Goal: Book appointment/travel/reservation

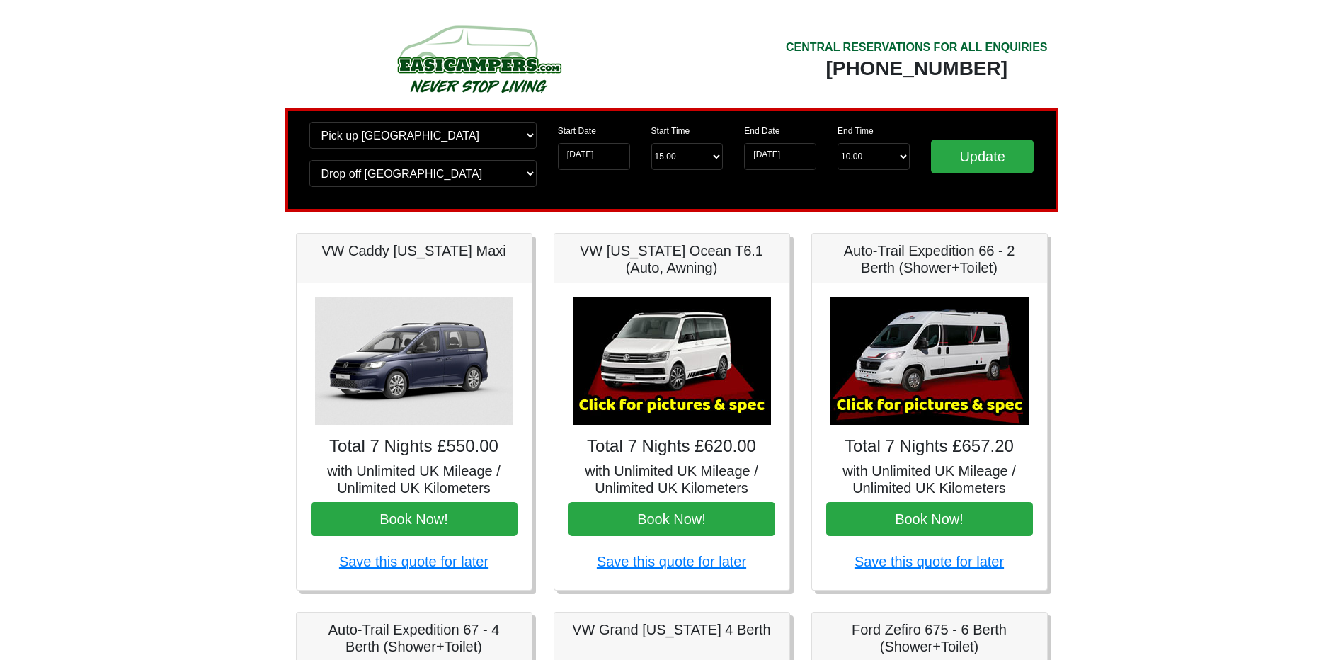
click at [680, 391] on img at bounding box center [672, 360] width 198 height 127
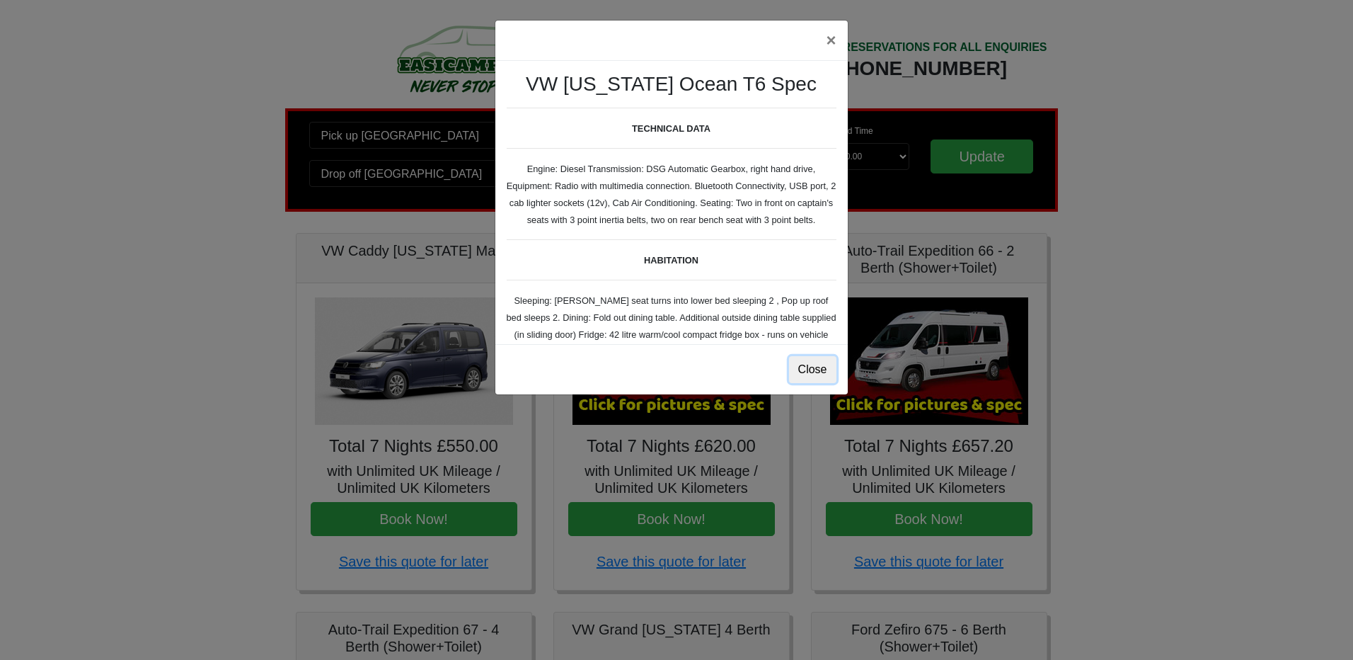
click at [826, 370] on button "Close" at bounding box center [812, 369] width 47 height 27
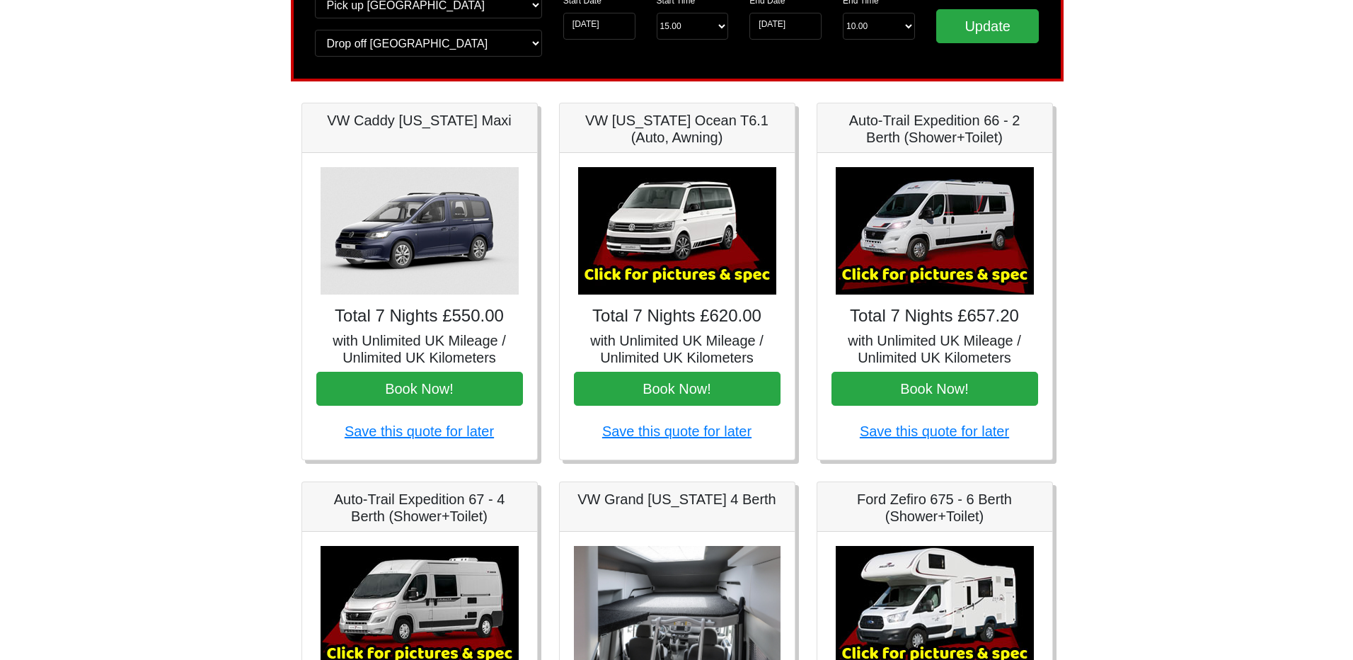
scroll to position [142, 0]
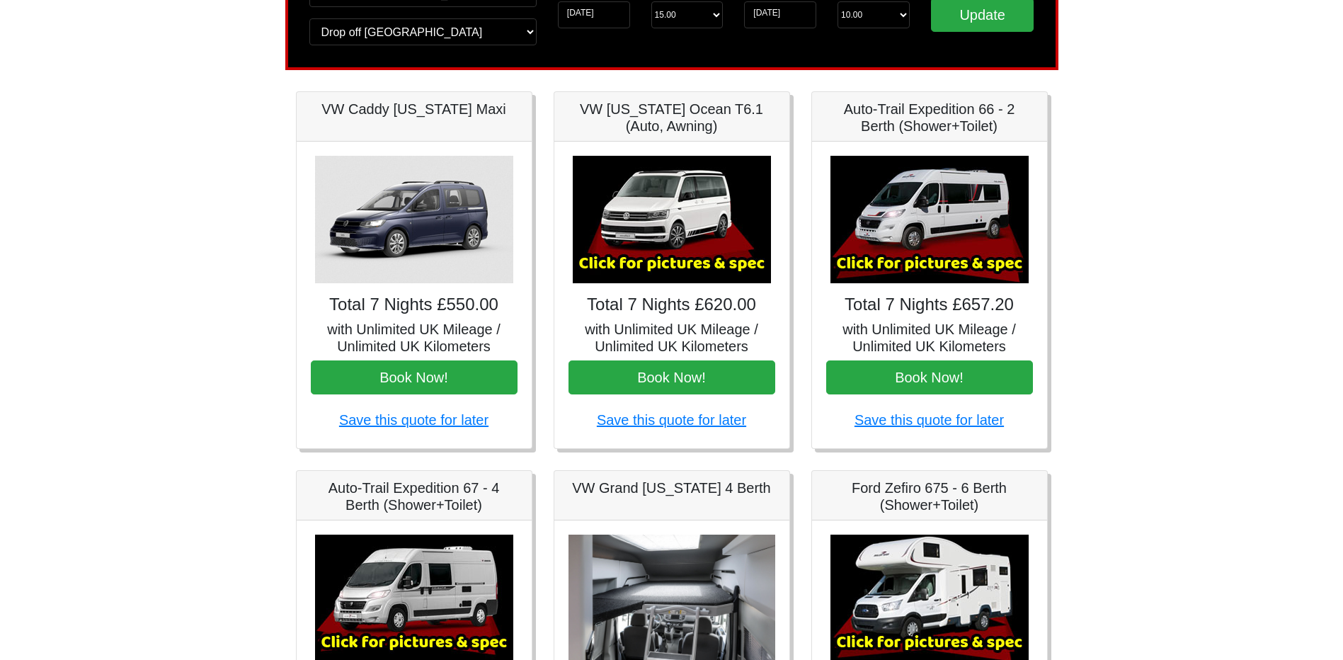
click at [636, 113] on h5 "VW [US_STATE] Ocean T6.1 (Auto, Awning)" at bounding box center [671, 118] width 207 height 34
click at [677, 232] on img at bounding box center [672, 219] width 198 height 127
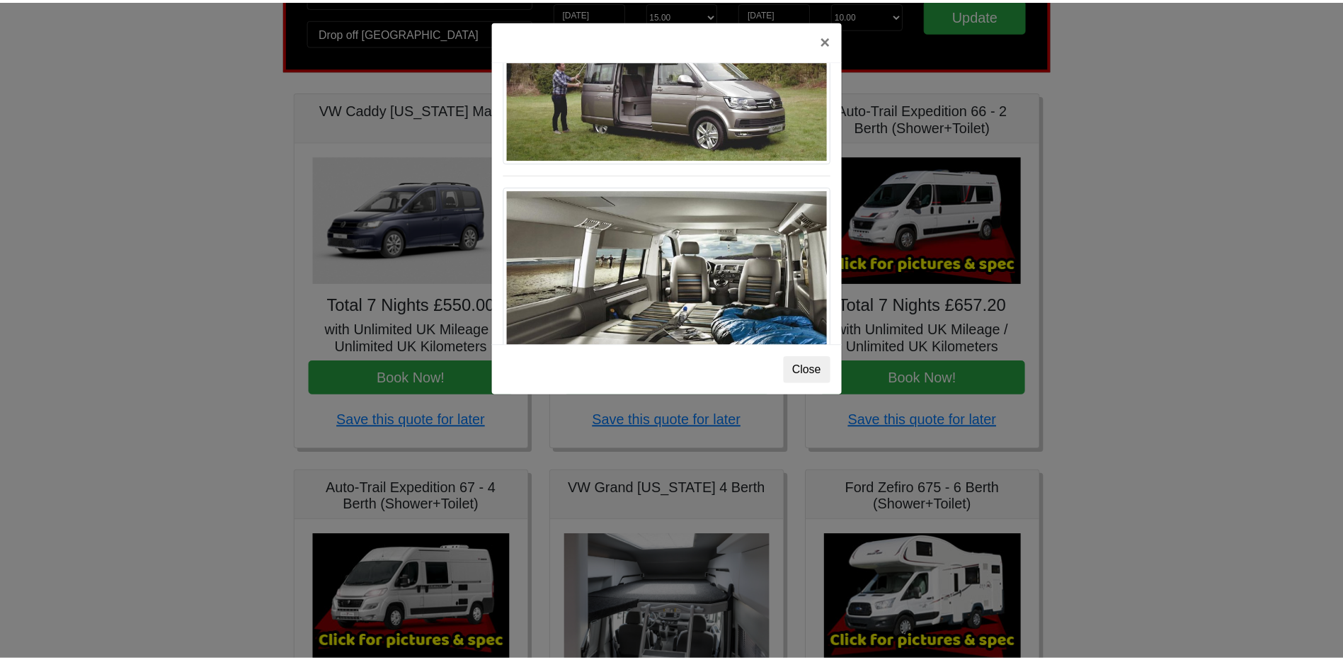
scroll to position [1544, 0]
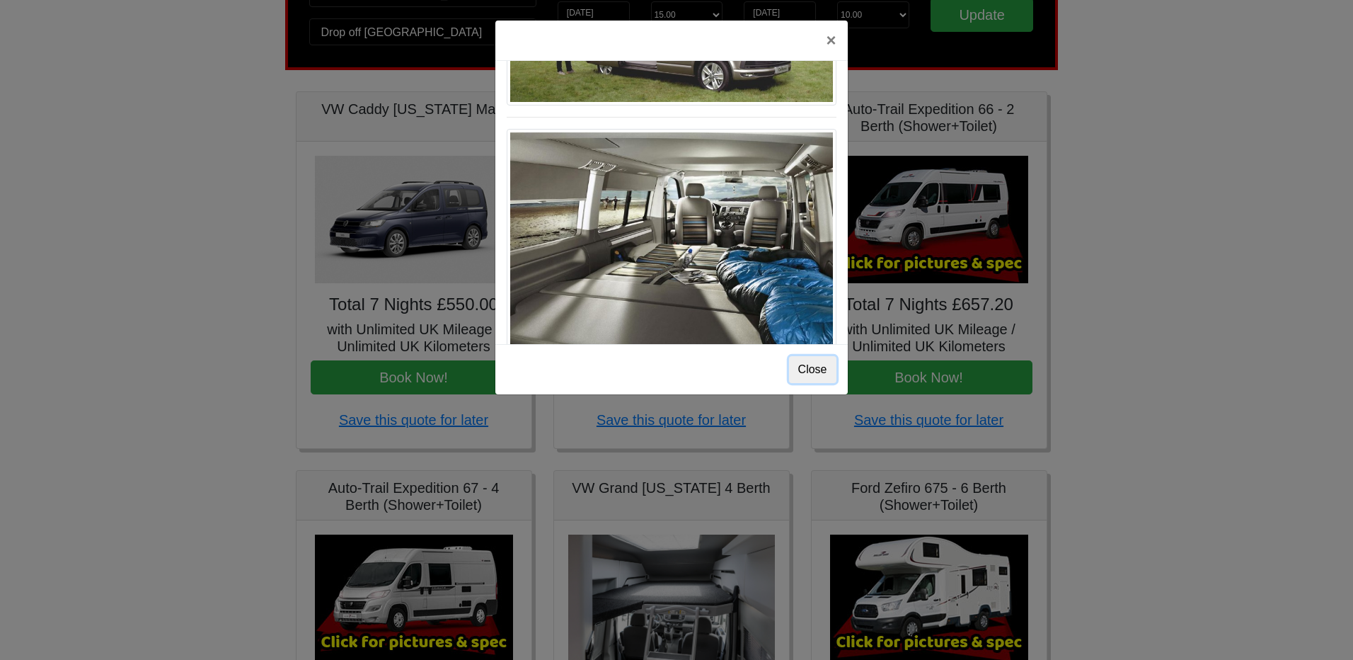
click at [815, 369] on button "Close" at bounding box center [812, 369] width 47 height 27
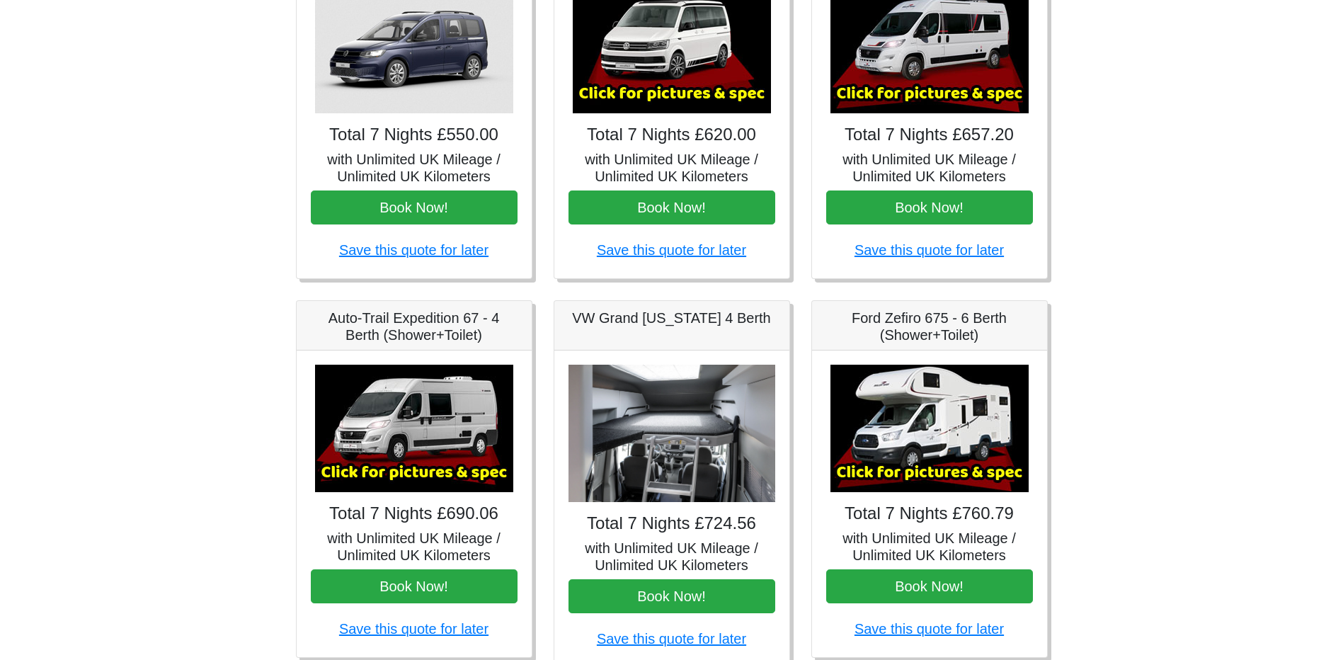
scroll to position [425, 0]
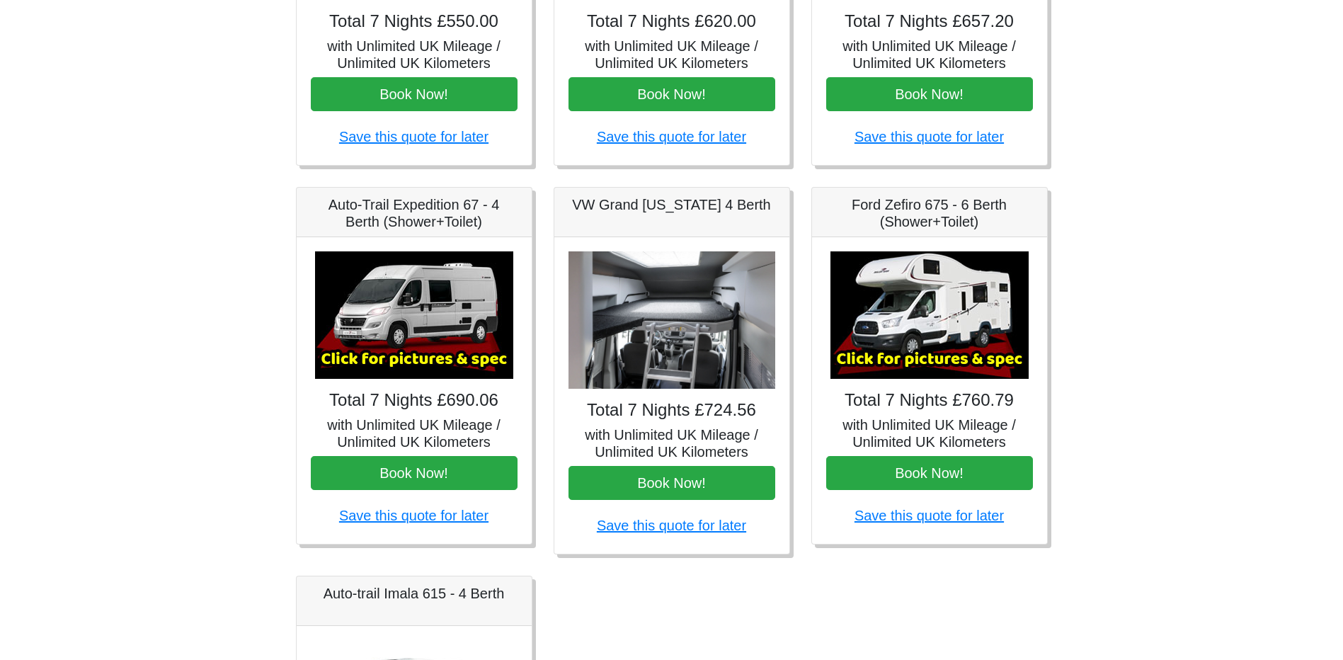
click at [677, 327] on img at bounding box center [671, 320] width 207 height 138
click at [673, 321] on img at bounding box center [671, 320] width 207 height 138
click at [688, 308] on img at bounding box center [671, 320] width 207 height 138
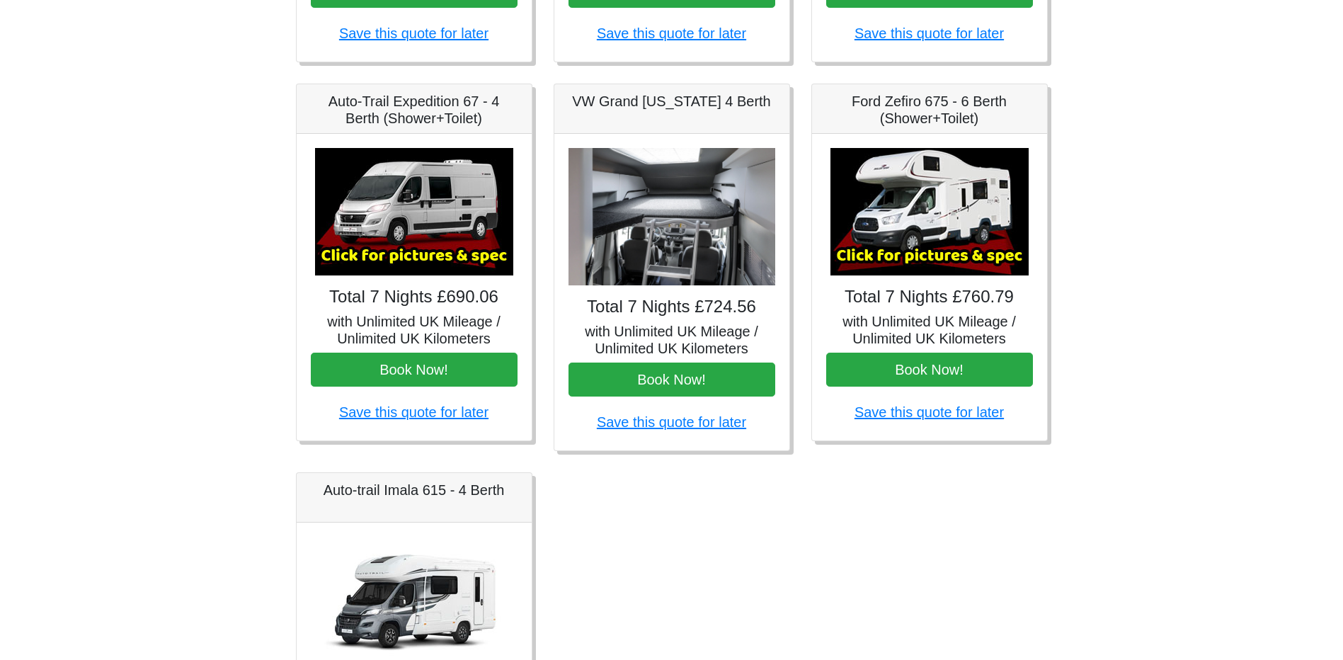
scroll to position [566, 0]
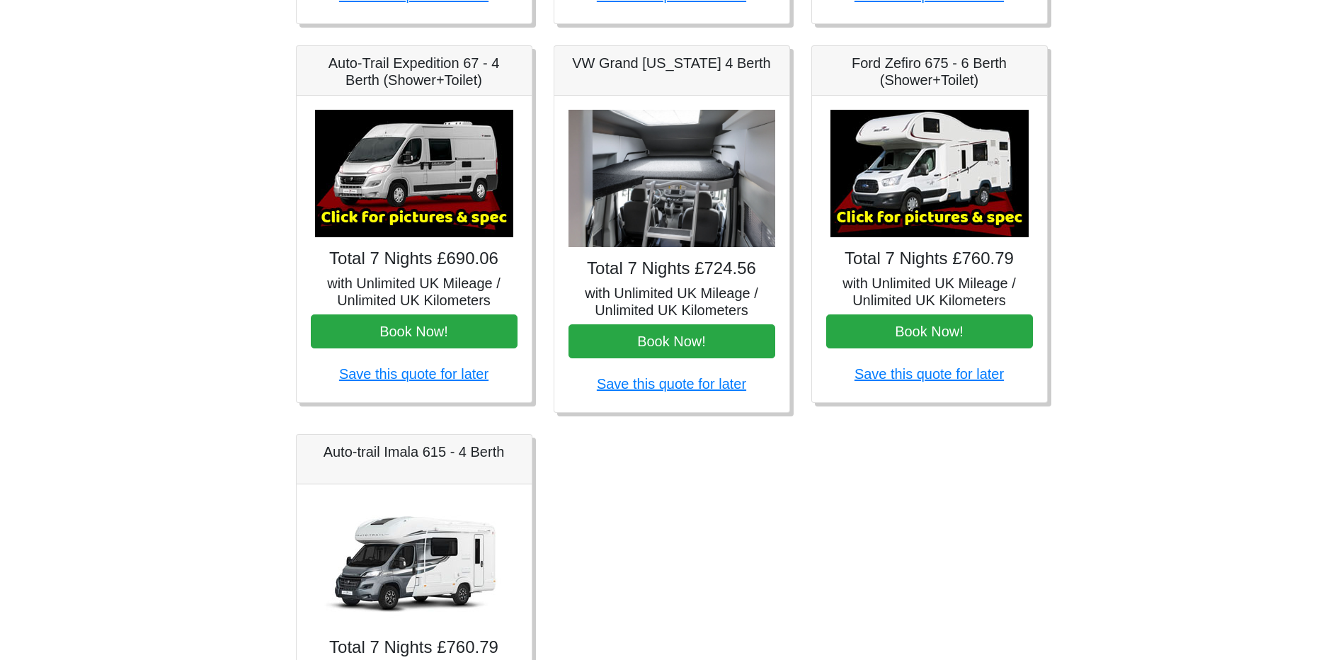
click at [626, 64] on h5 "VW Grand [US_STATE] 4 Berth" at bounding box center [671, 63] width 207 height 17
click at [646, 268] on h4 "Total 7 Nights £724.56" at bounding box center [671, 268] width 207 height 21
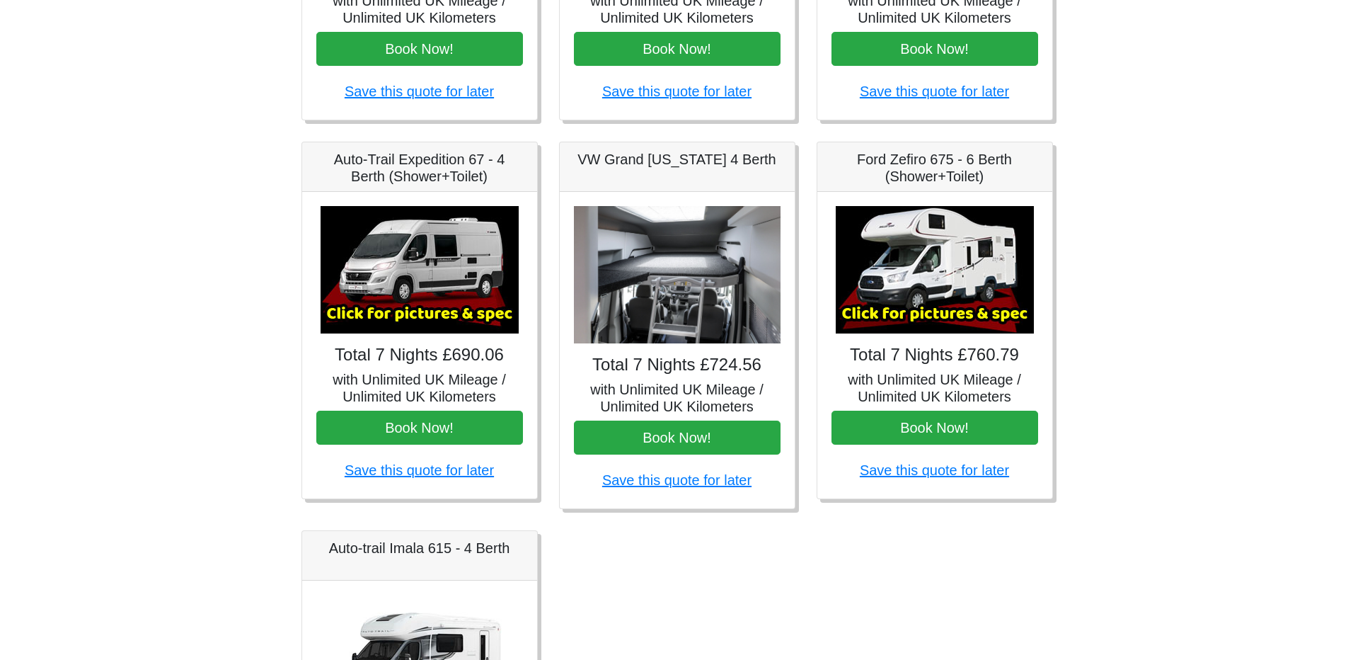
scroll to position [399, 0]
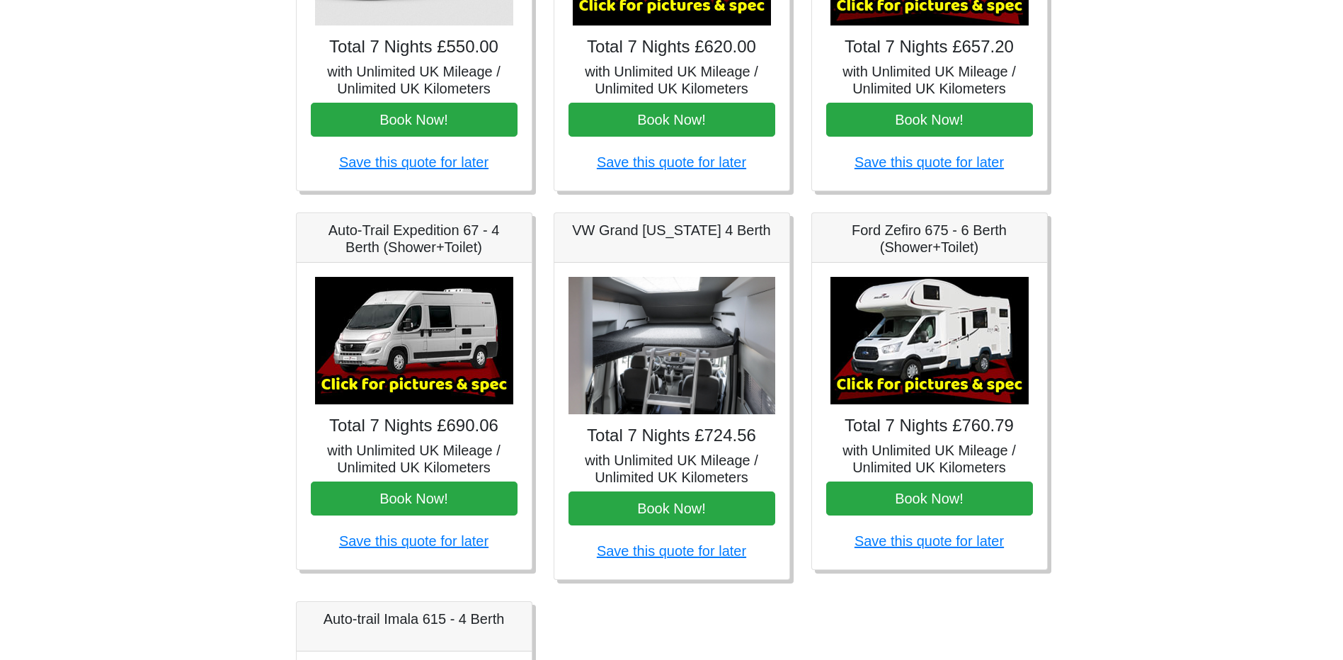
click at [958, 350] on img at bounding box center [929, 340] width 198 height 127
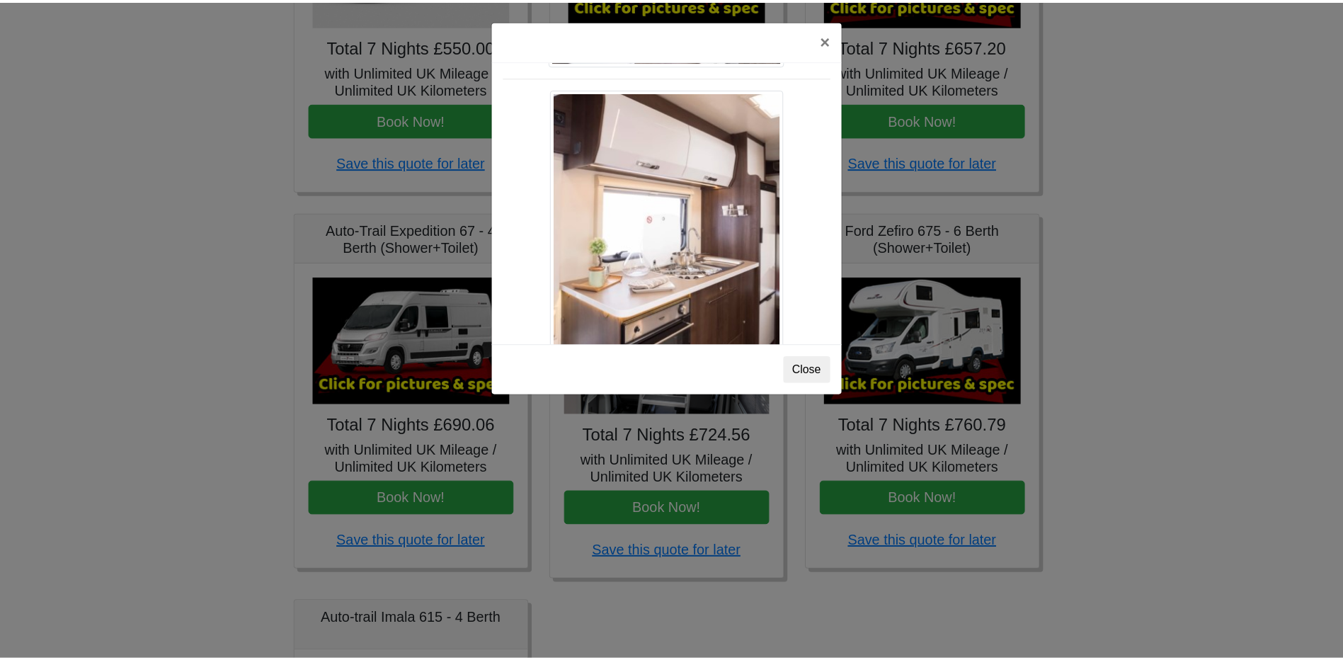
scroll to position [1293, 0]
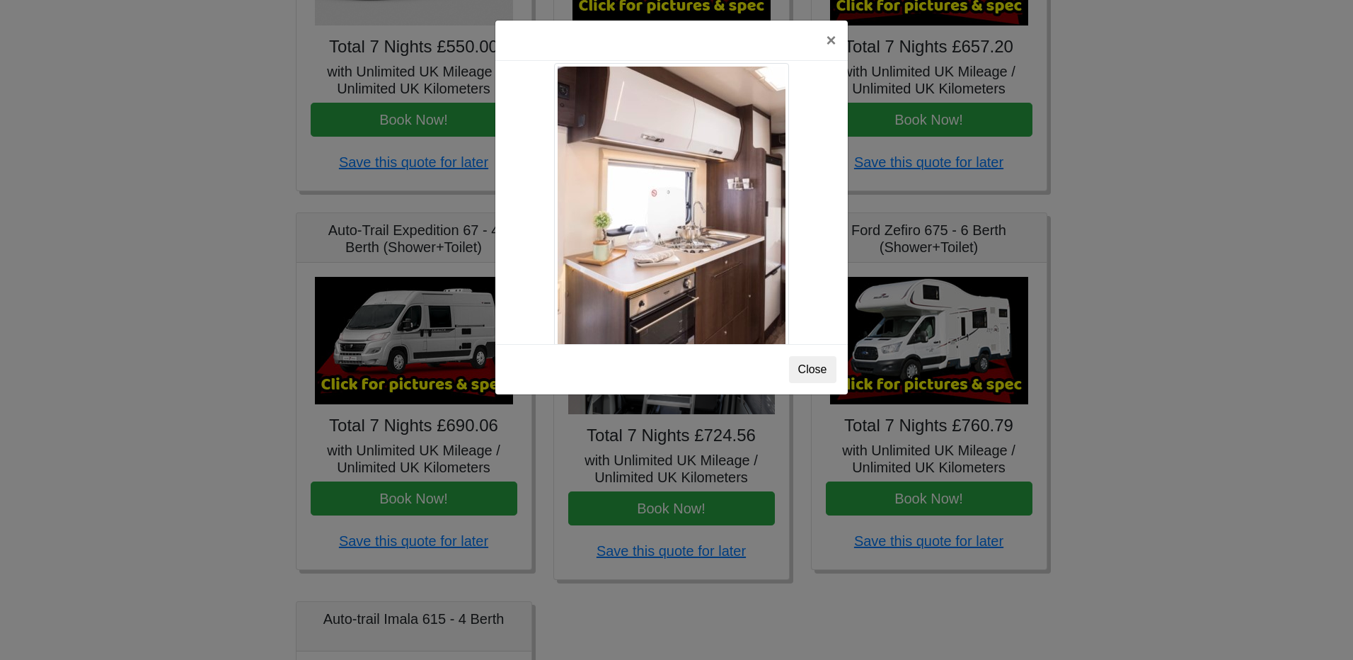
click at [924, 367] on div "× Ford Zefiro 675 Spec TECHNICAL DATA Engine: 2300cc, JTD, 130bhp. Diesel Trans…" at bounding box center [676, 330] width 1353 height 660
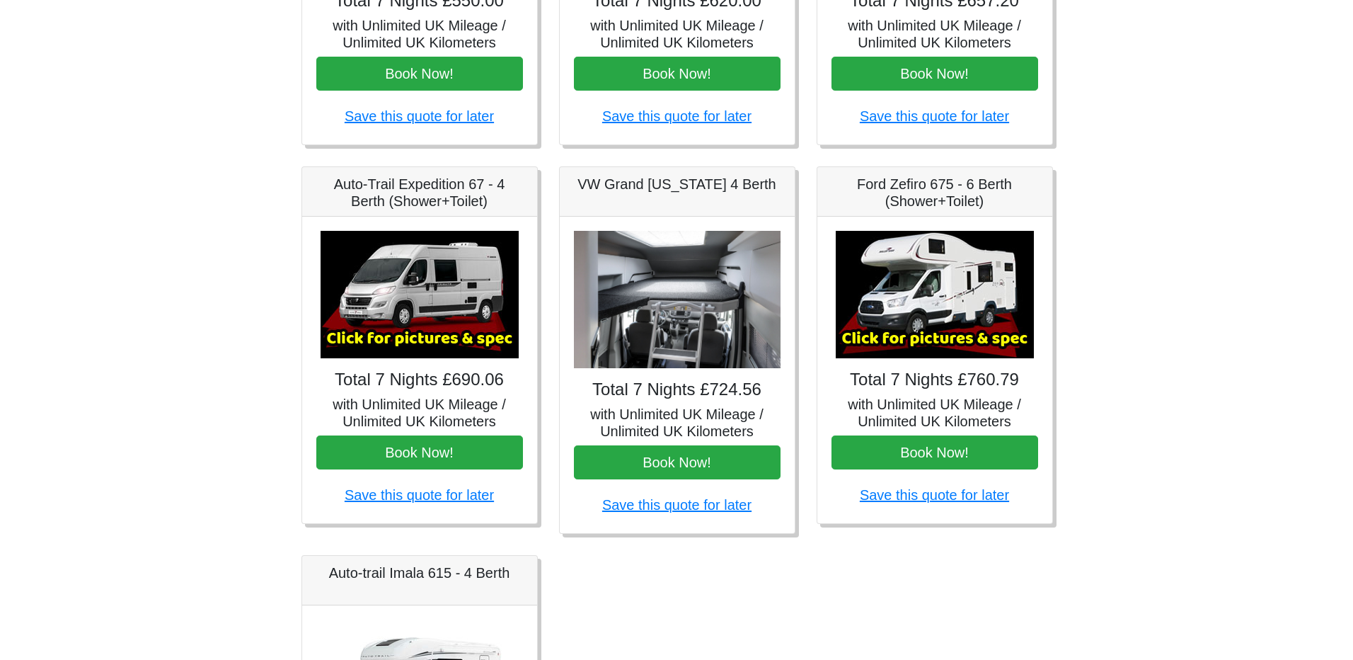
scroll to position [470, 0]
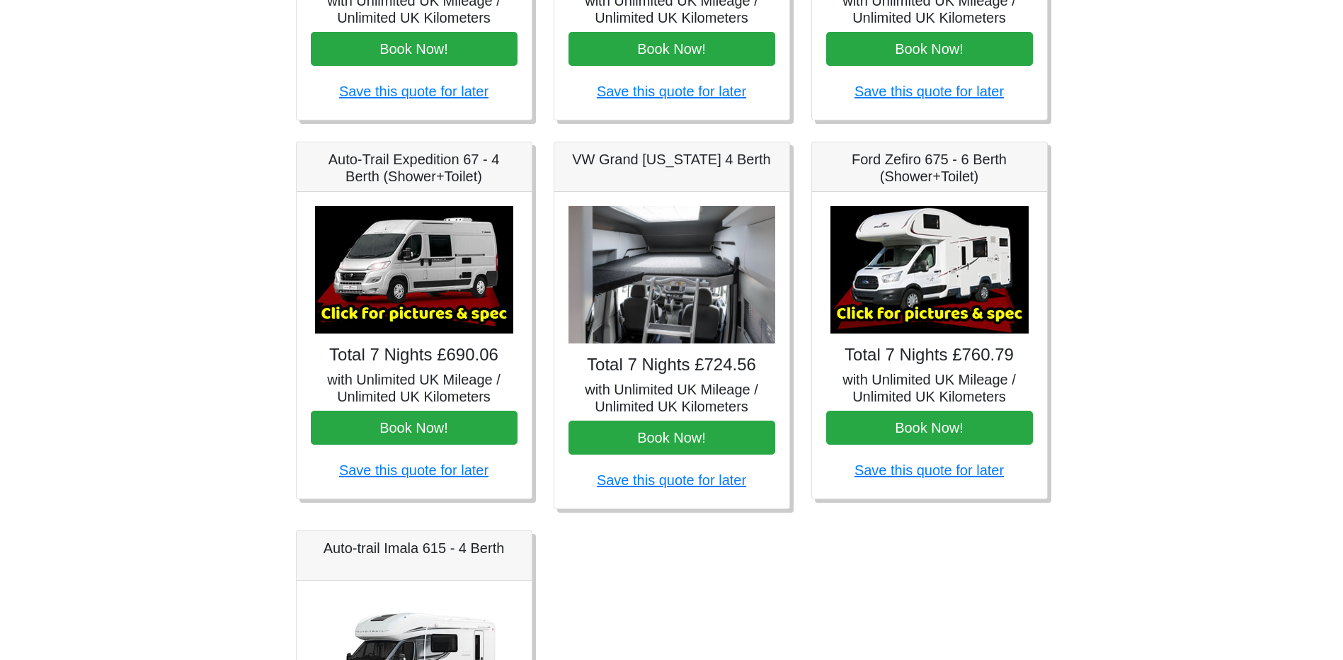
click at [411, 271] on img at bounding box center [414, 269] width 198 height 127
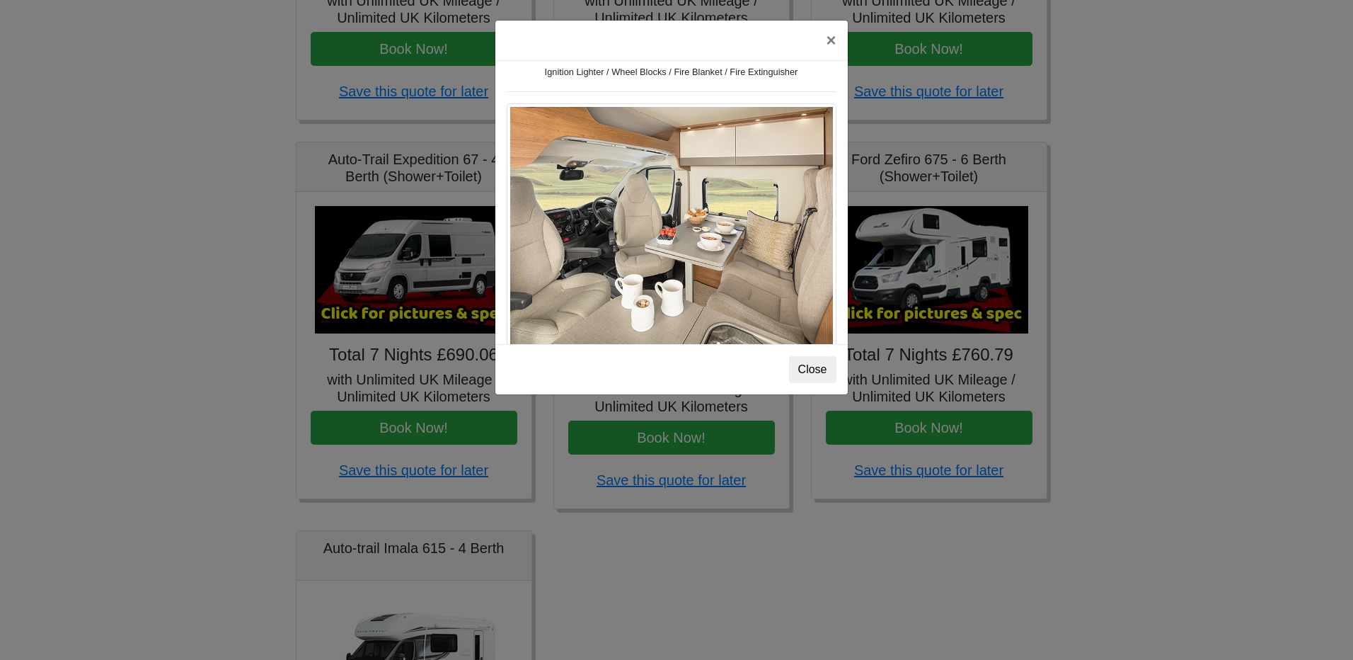
scroll to position [637, 0]
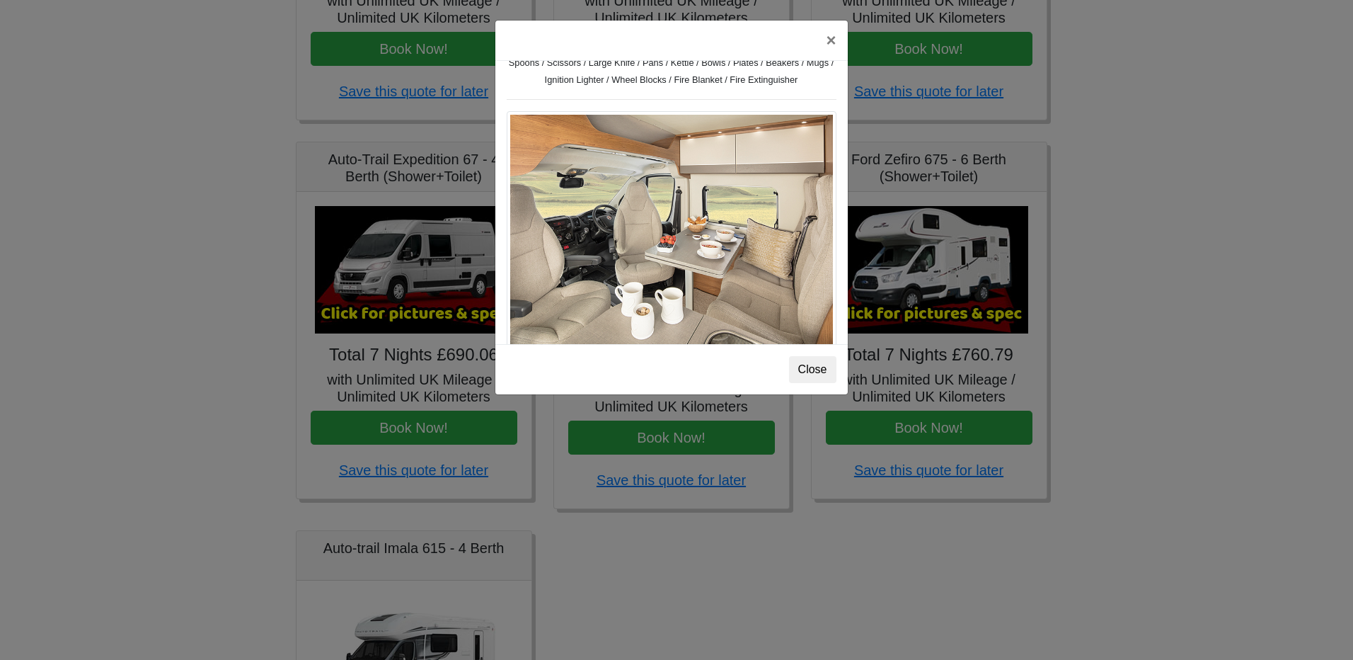
drag, startPoint x: 588, startPoint y: 41, endPoint x: 669, endPoint y: 60, distance: 82.9
click at [669, 60] on div "×" at bounding box center [671, 41] width 352 height 40
click at [829, 39] on button "×" at bounding box center [831, 41] width 33 height 40
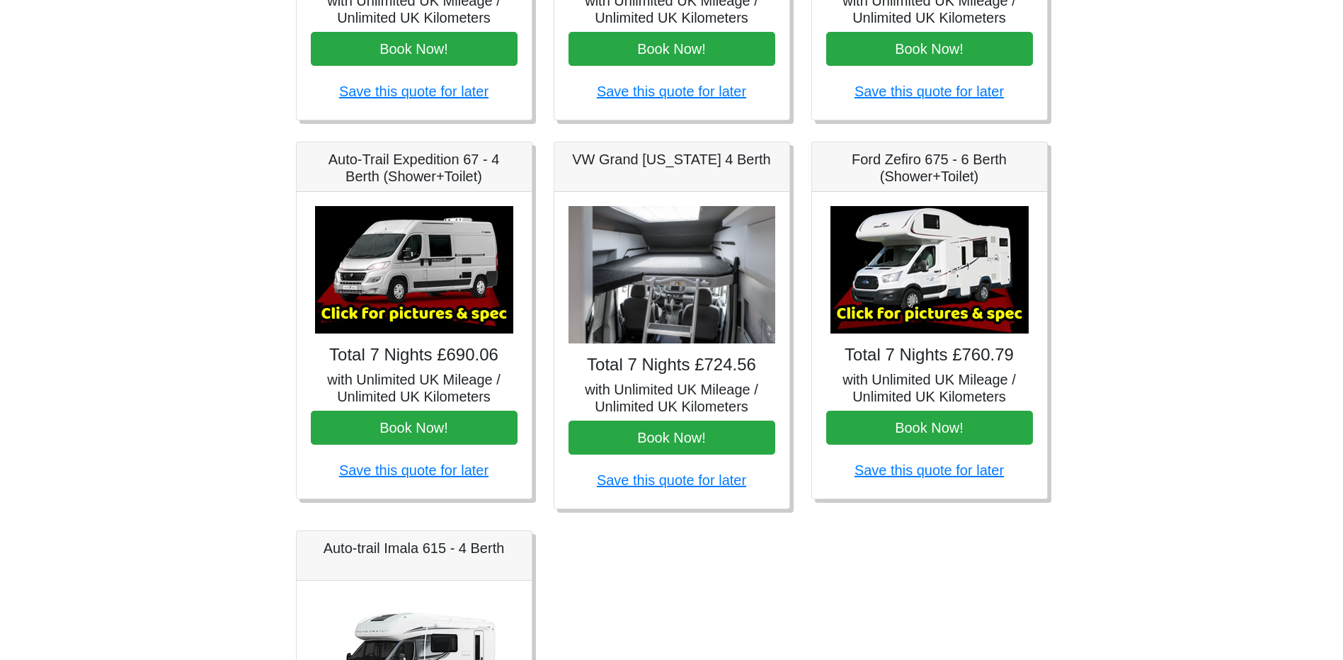
click at [379, 313] on img at bounding box center [414, 269] width 198 height 127
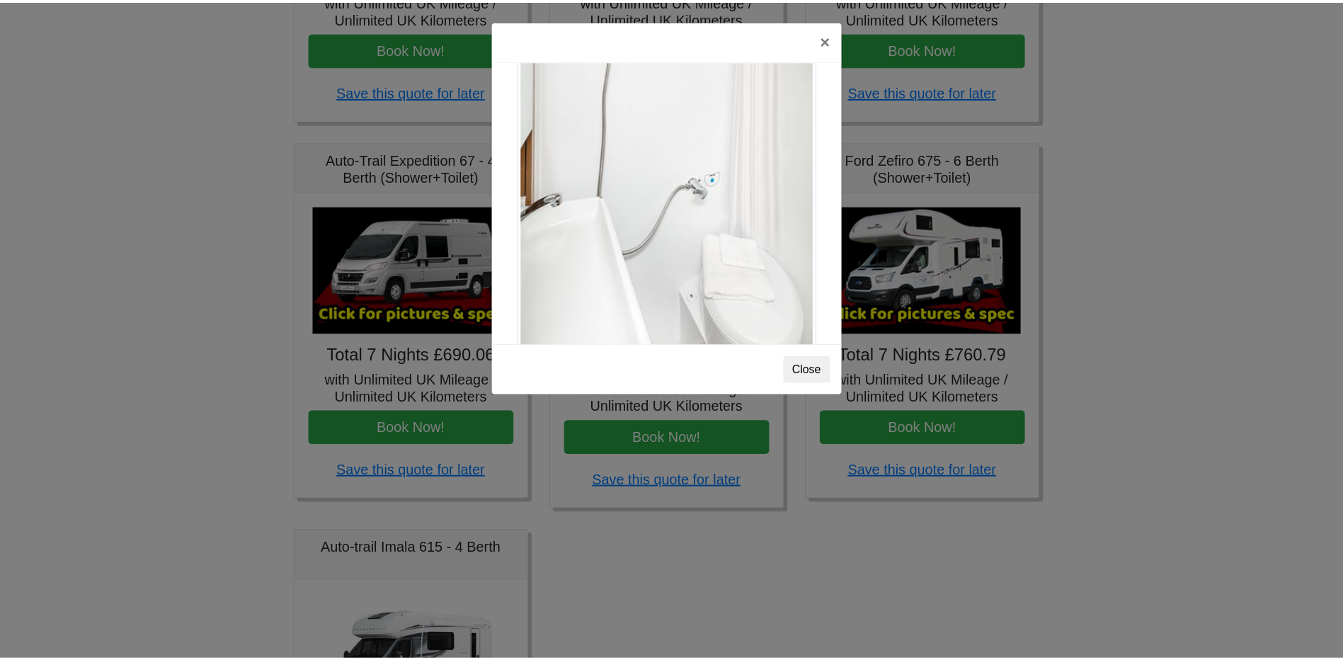
scroll to position [1916, 0]
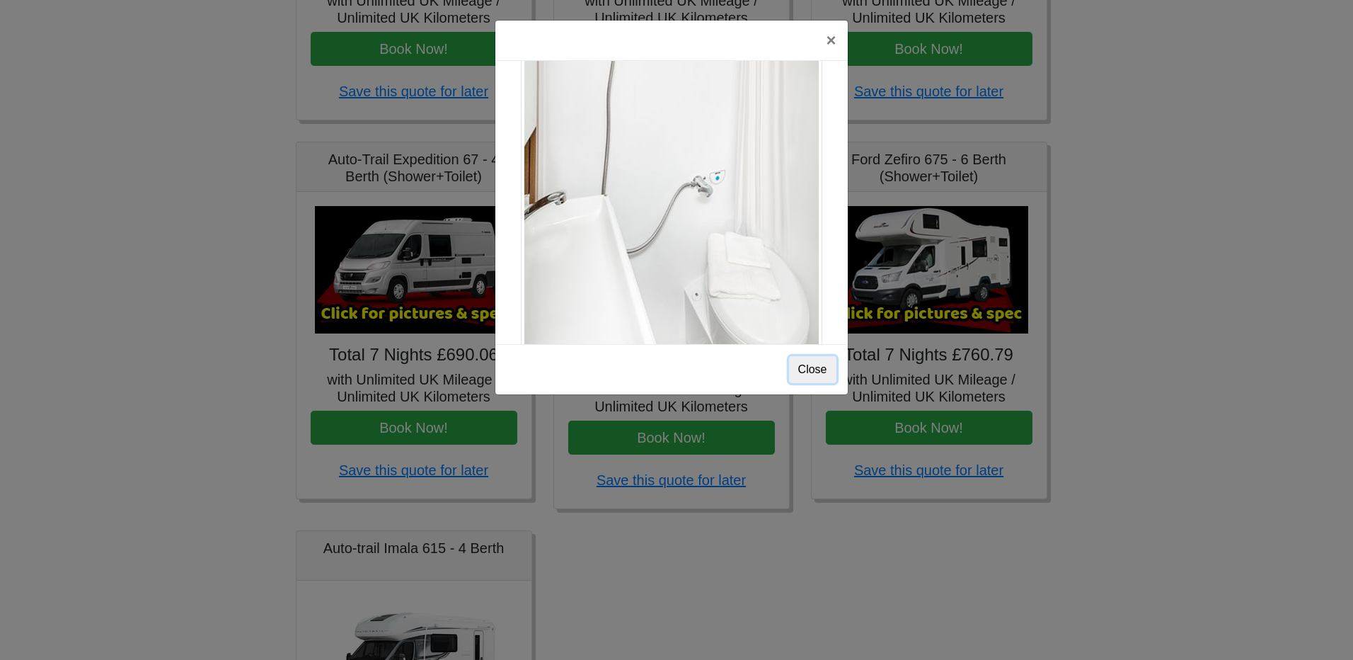
click at [809, 371] on button "Close" at bounding box center [812, 369] width 47 height 27
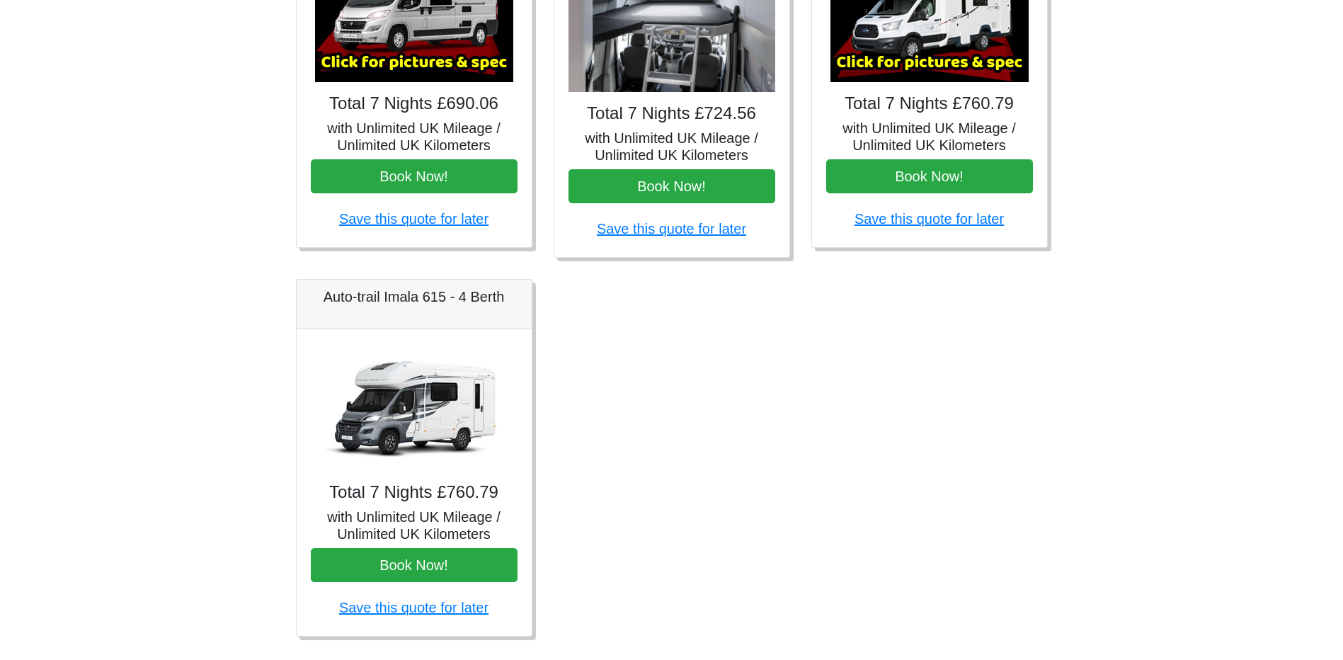
scroll to position [753, 0]
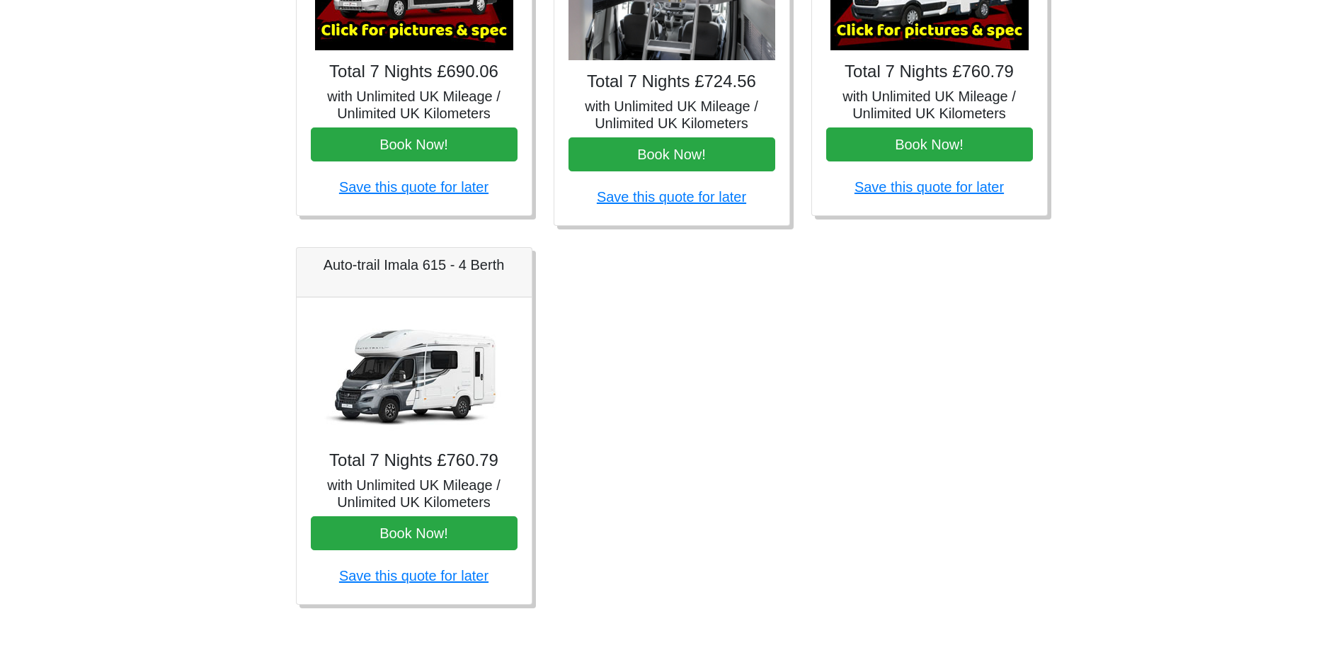
click at [419, 395] on img at bounding box center [414, 374] width 198 height 127
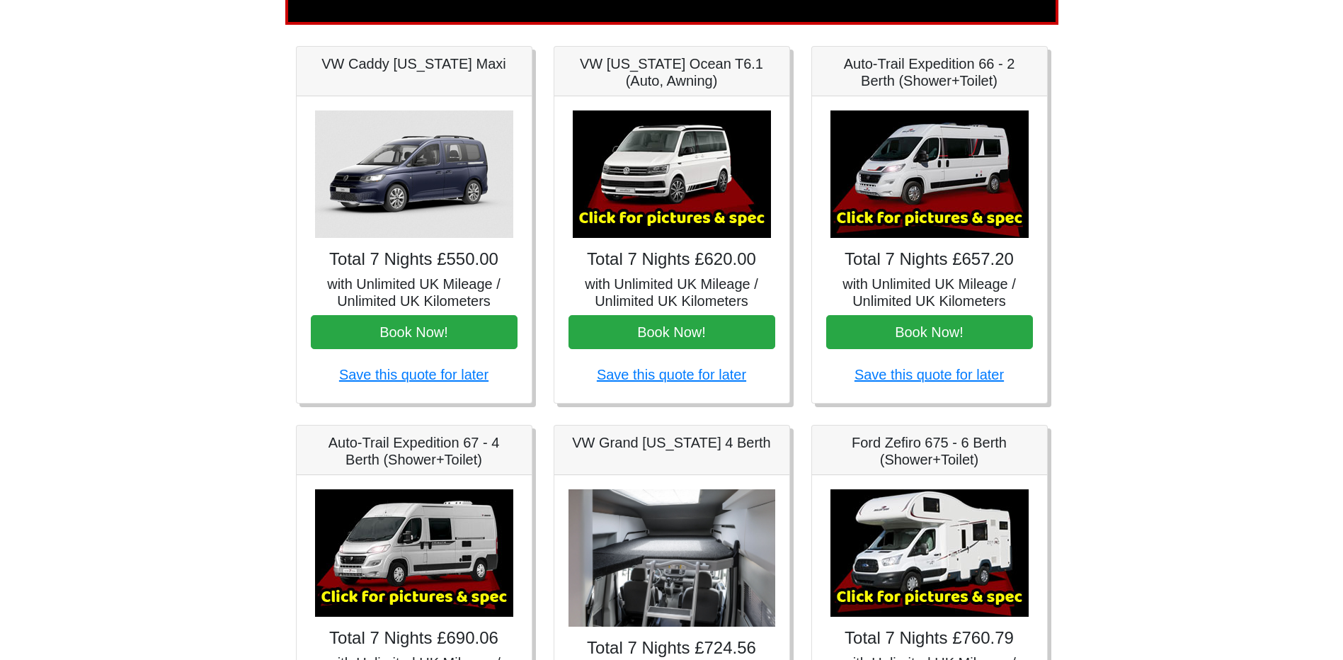
scroll to position [0, 0]
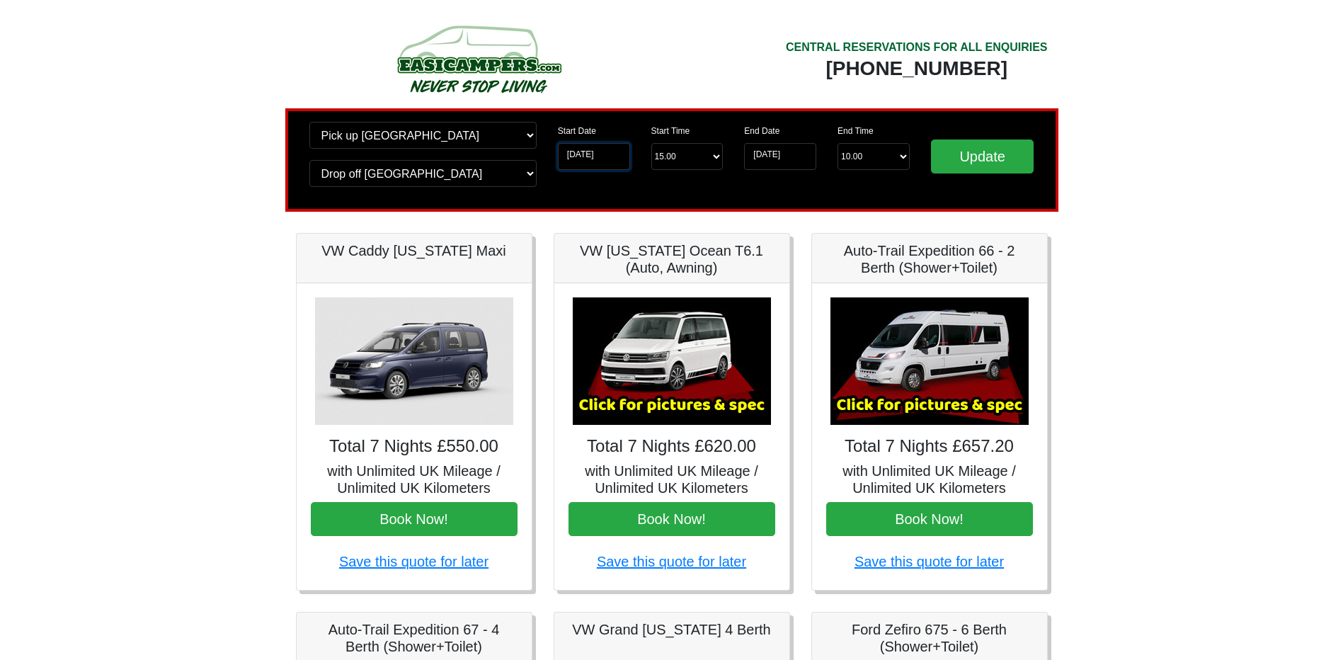
click at [592, 151] on input "[DATE]" at bounding box center [594, 156] width 72 height 27
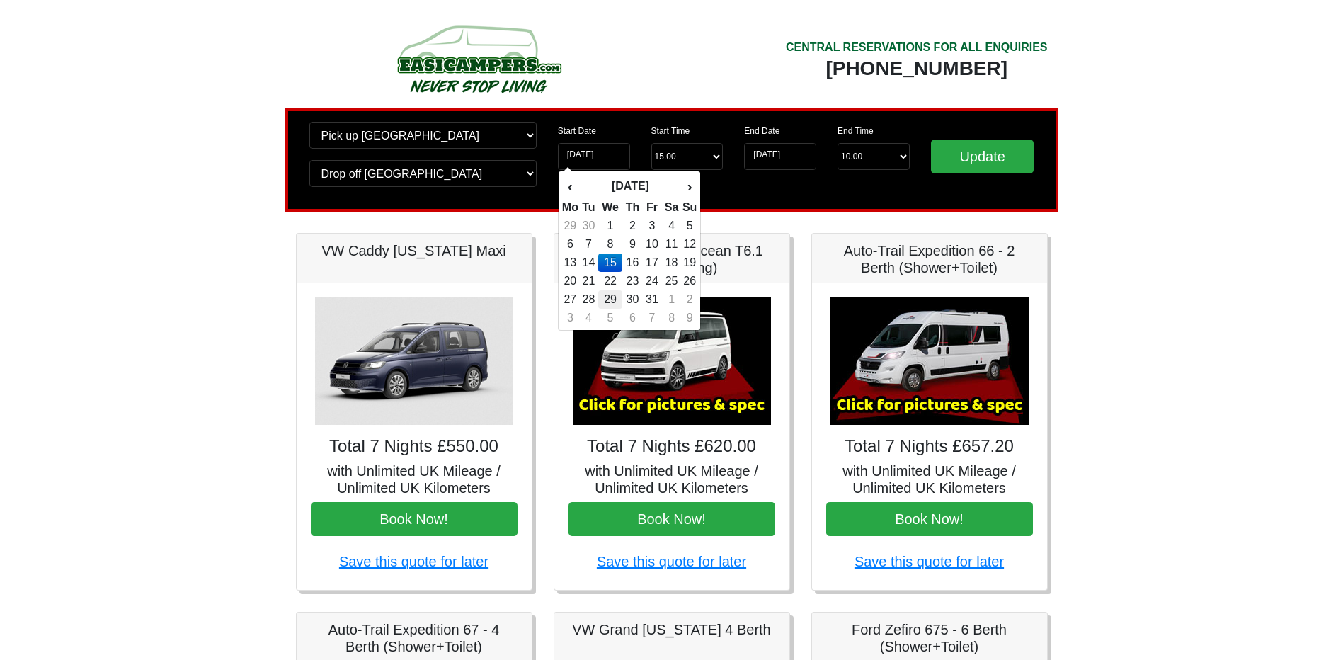
click at [616, 298] on td "29" at bounding box center [610, 299] width 24 height 18
type input "[DATE]"
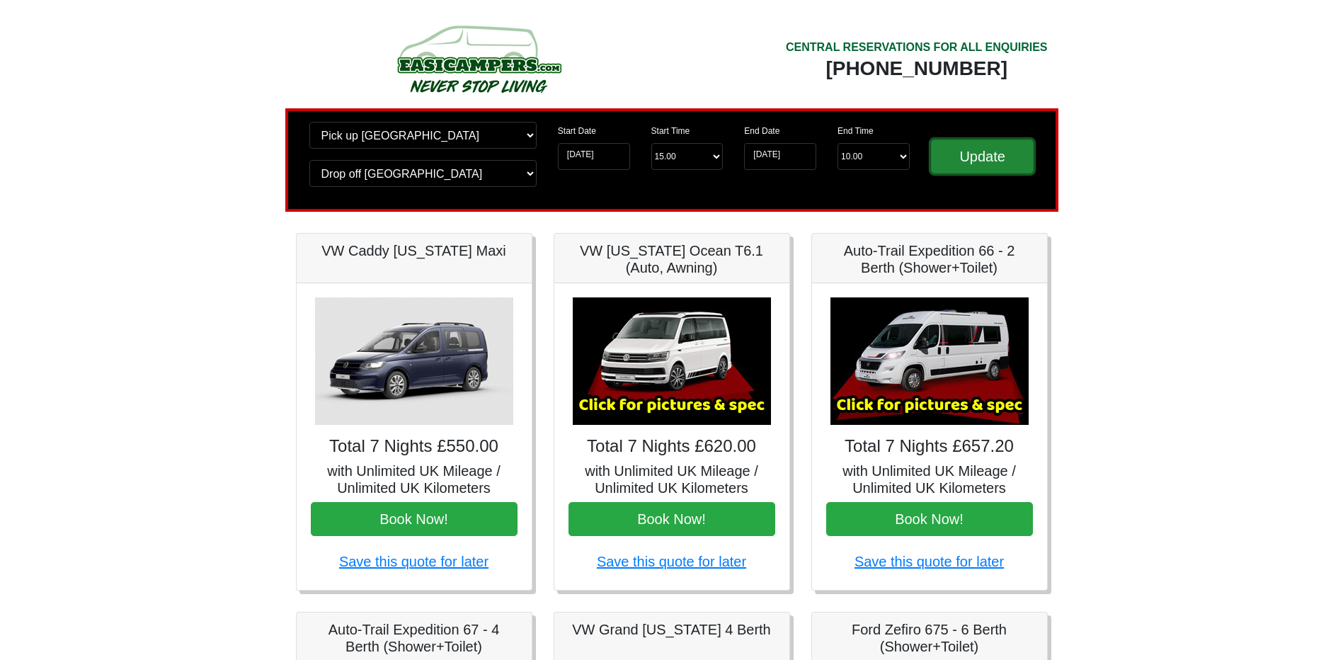
click at [985, 169] on input "Update" at bounding box center [982, 156] width 103 height 34
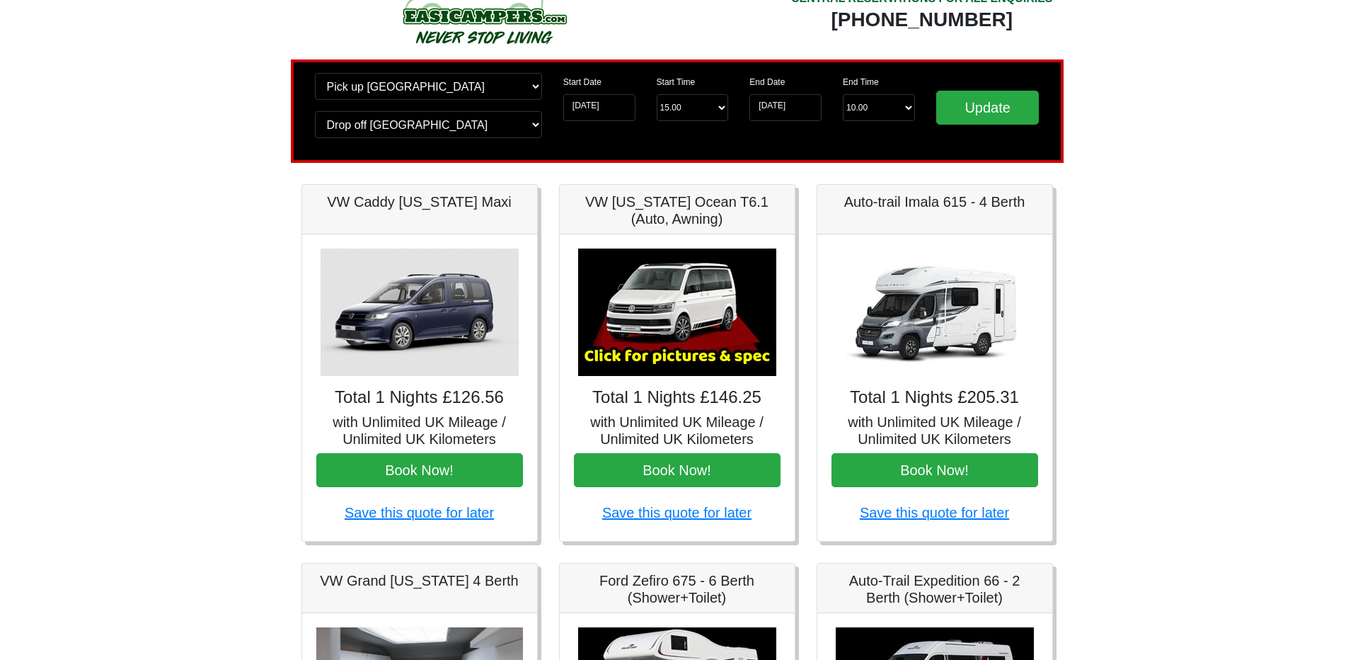
scroll to position [71, 0]
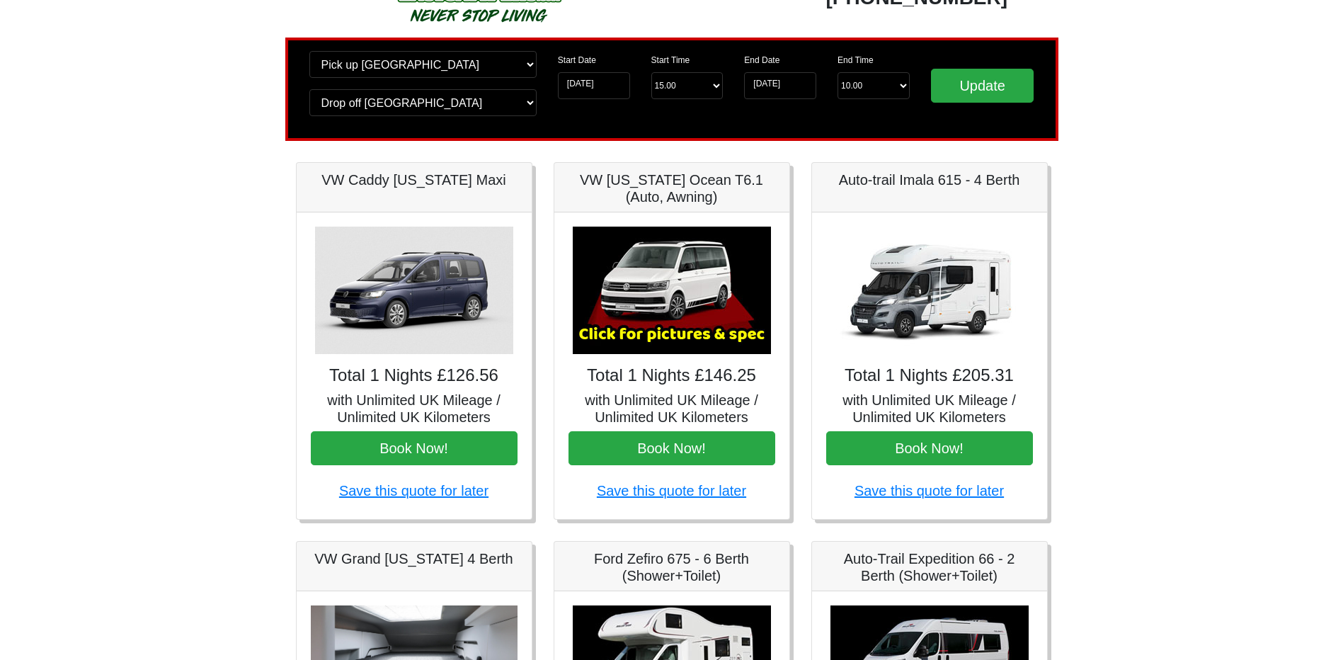
click at [663, 314] on img at bounding box center [672, 290] width 198 height 127
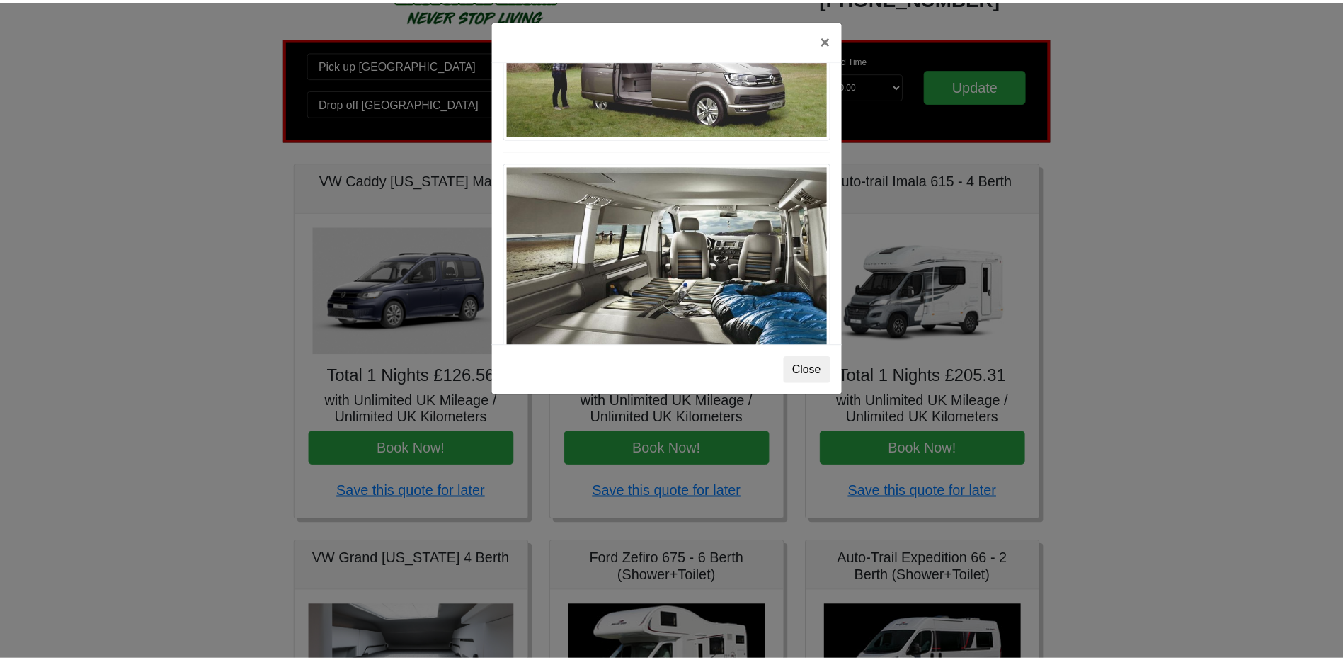
scroll to position [1544, 0]
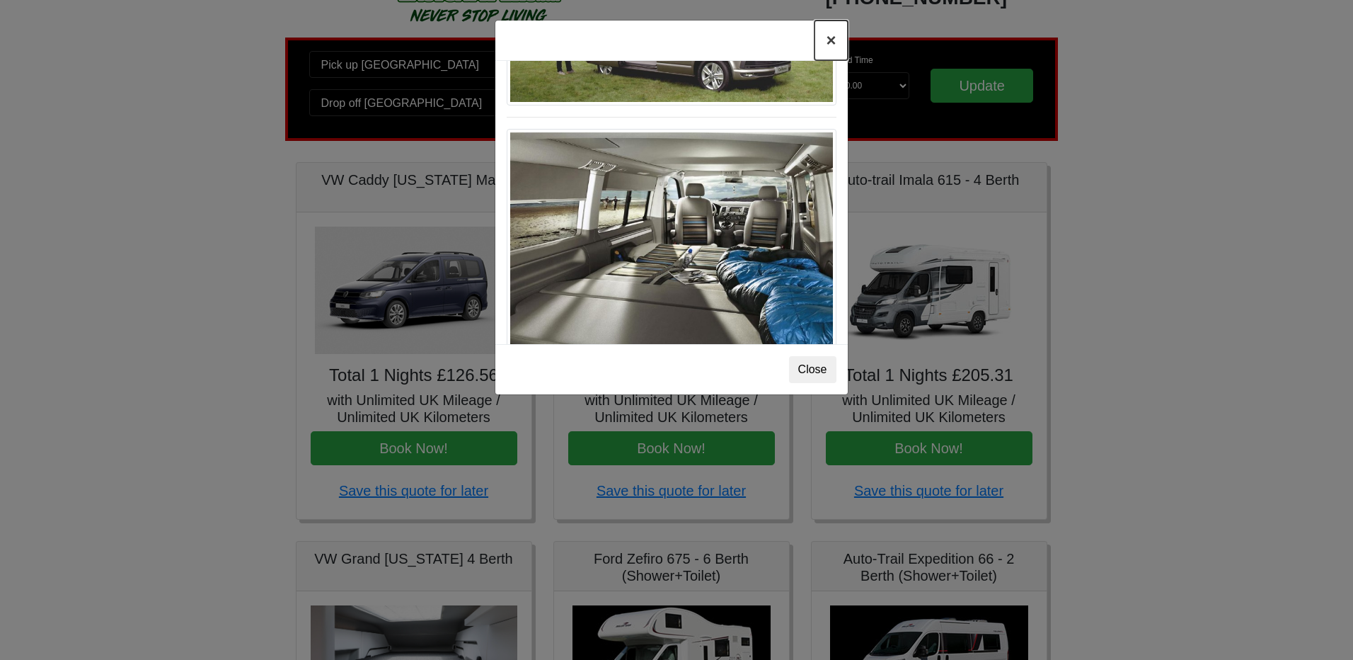
click at [826, 40] on button "×" at bounding box center [831, 41] width 33 height 40
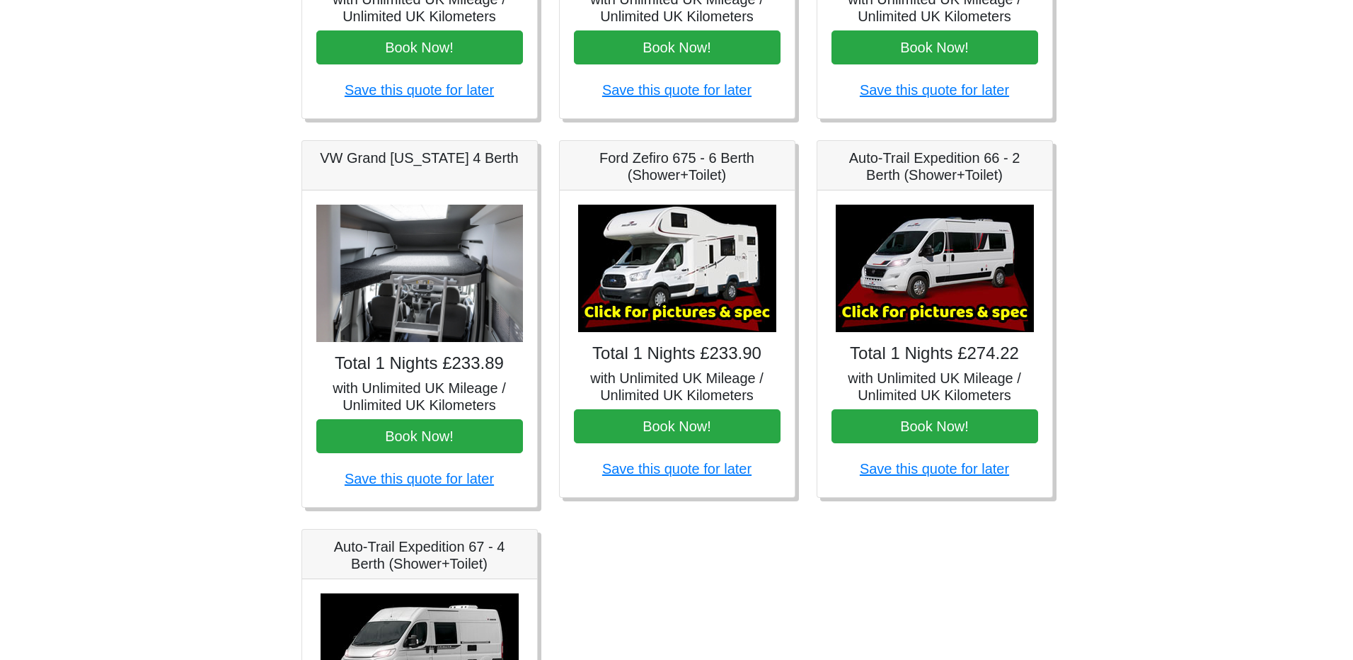
scroll to position [495, 0]
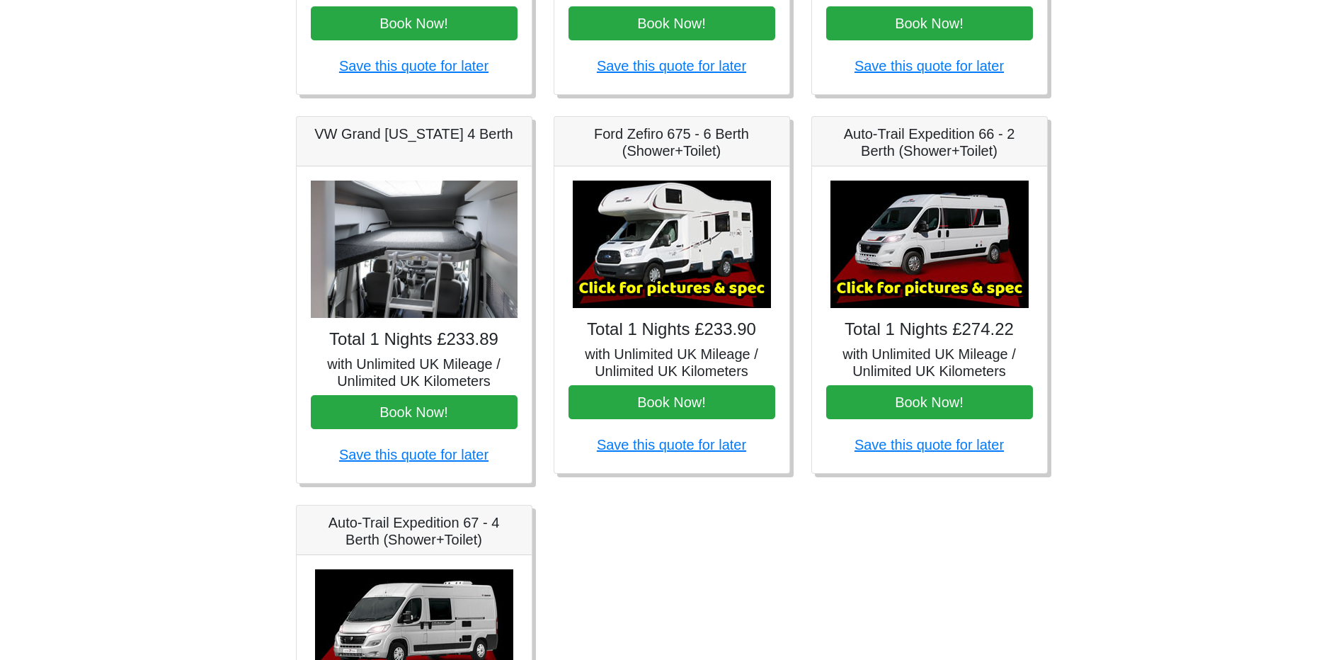
click at [706, 340] on div "× Ford Zefiro 675 Spec TECHNICAL DATA Engine: 2300cc, JTD, 130bhp. Diesel Trans…" at bounding box center [671, 319] width 235 height 306
click at [672, 293] on img at bounding box center [672, 243] width 198 height 127
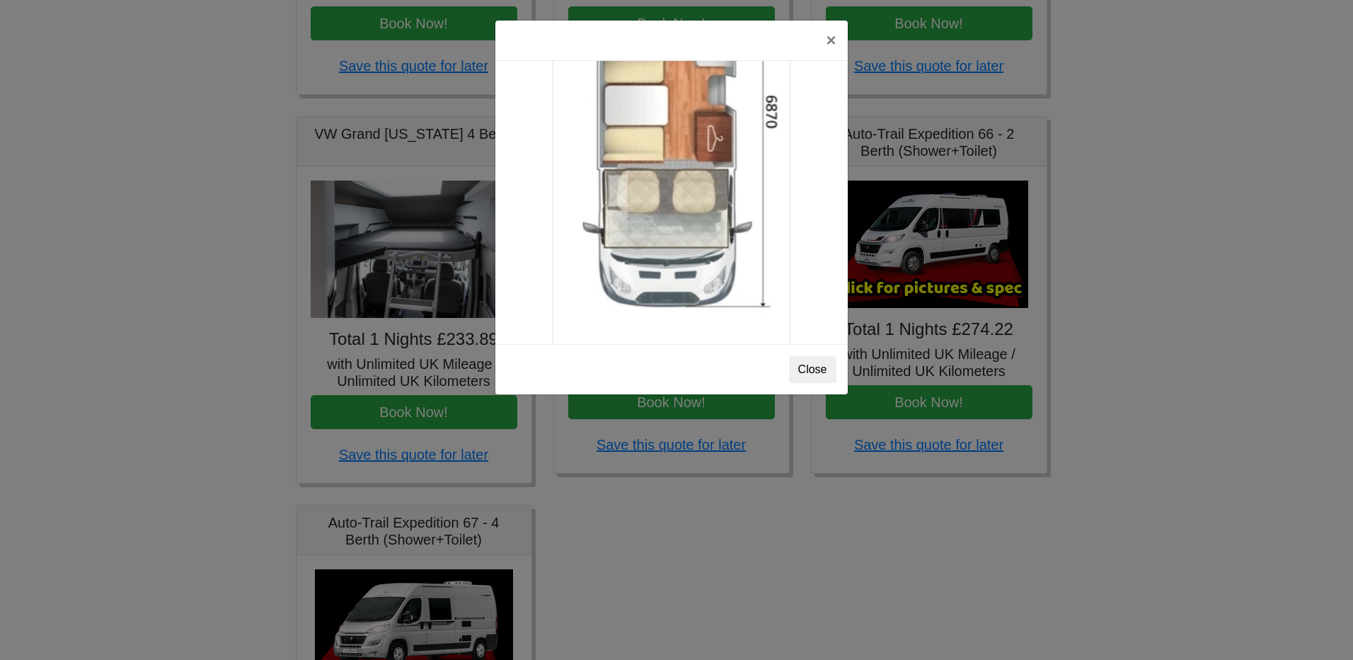
scroll to position [2496, 0]
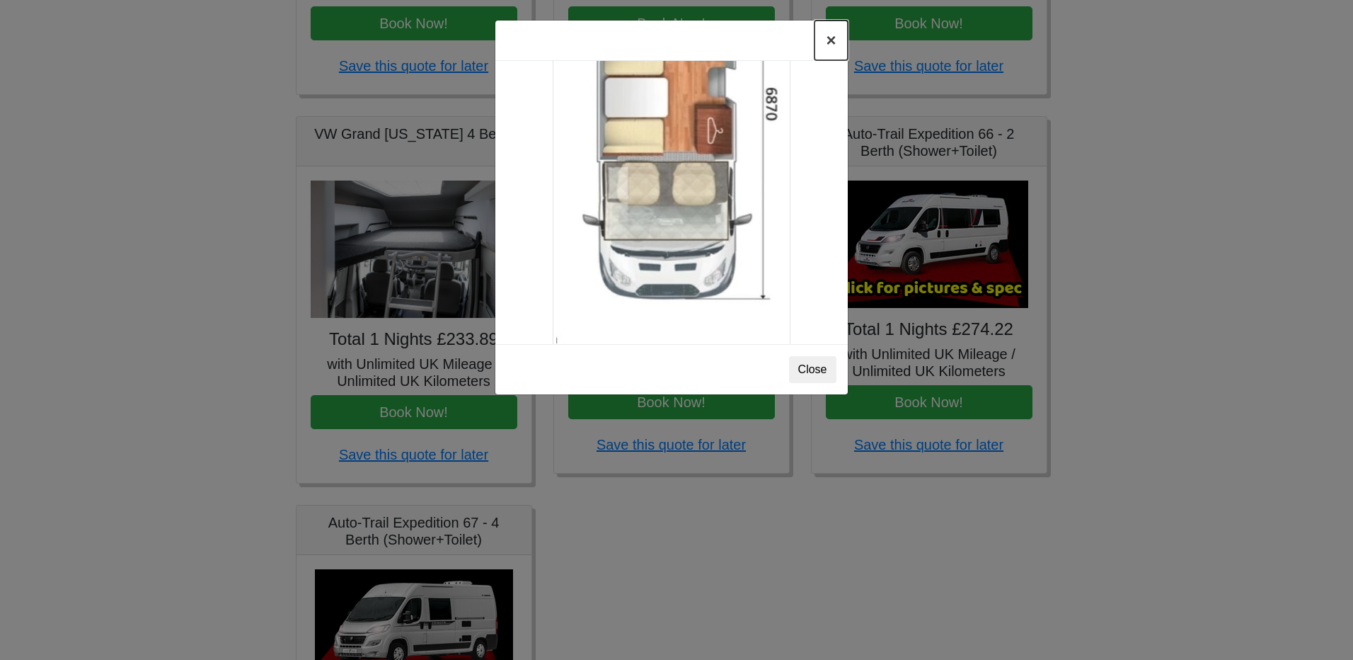
click at [829, 37] on button "×" at bounding box center [831, 41] width 33 height 40
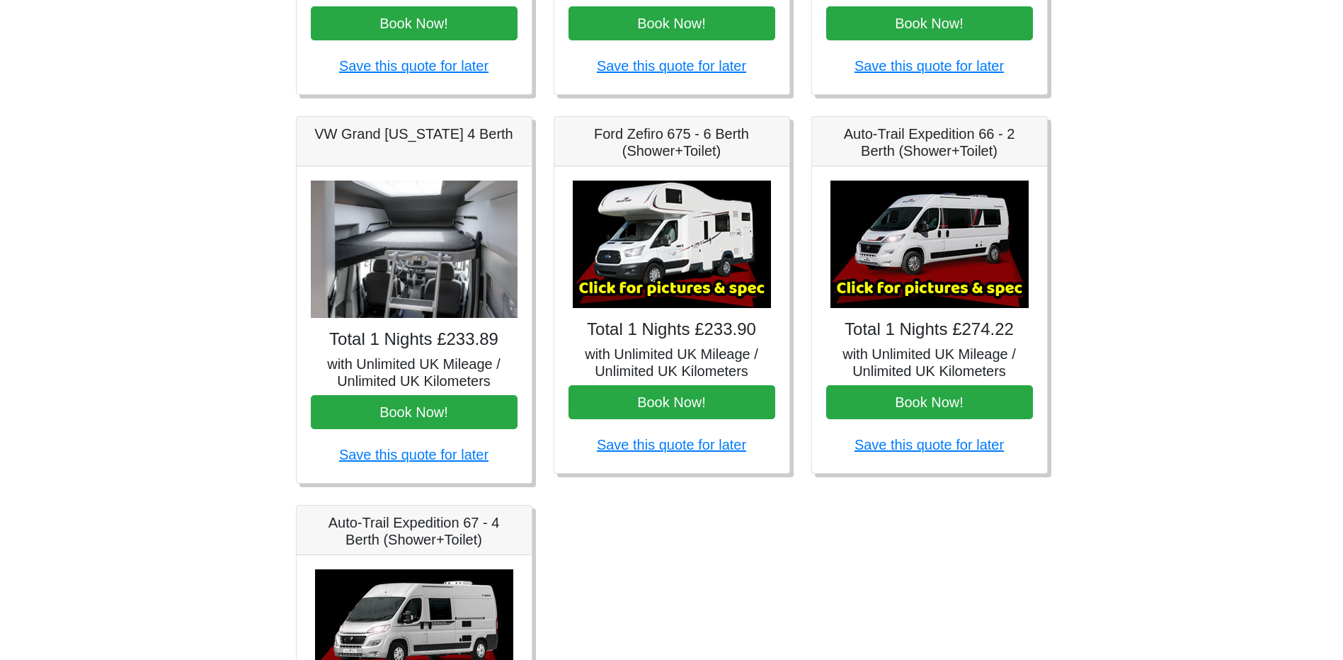
click at [927, 266] on img at bounding box center [929, 243] width 198 height 127
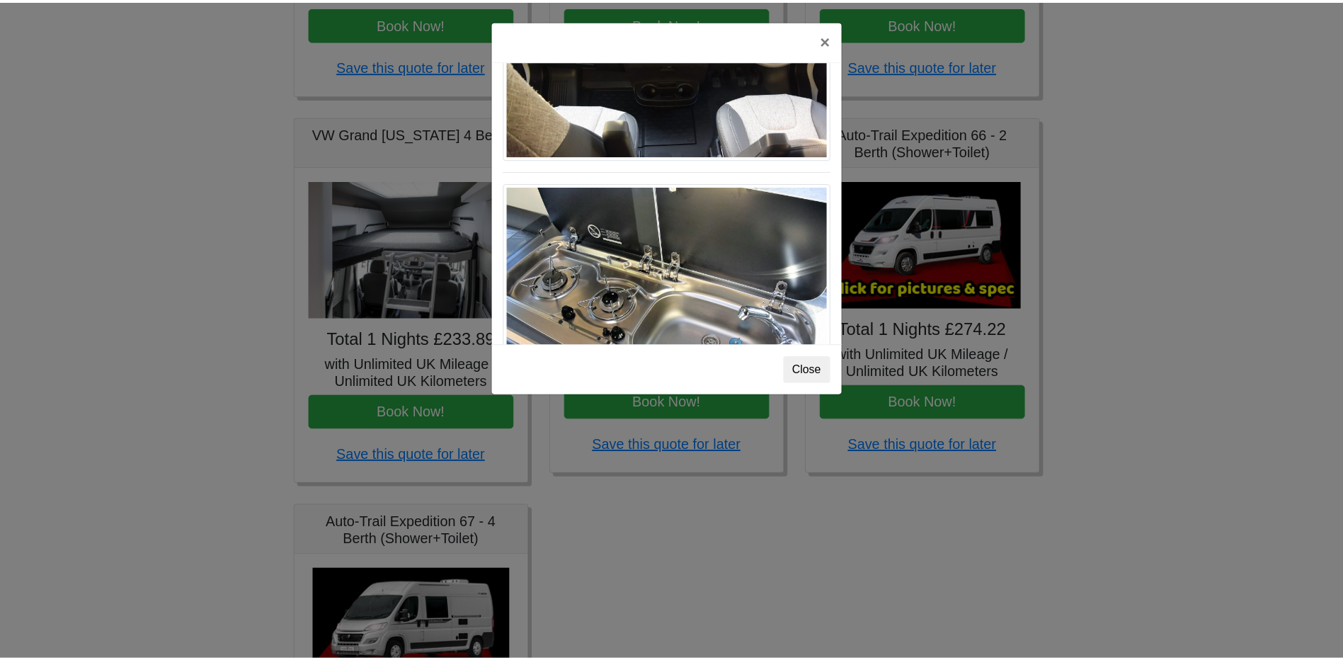
scroll to position [1472, 0]
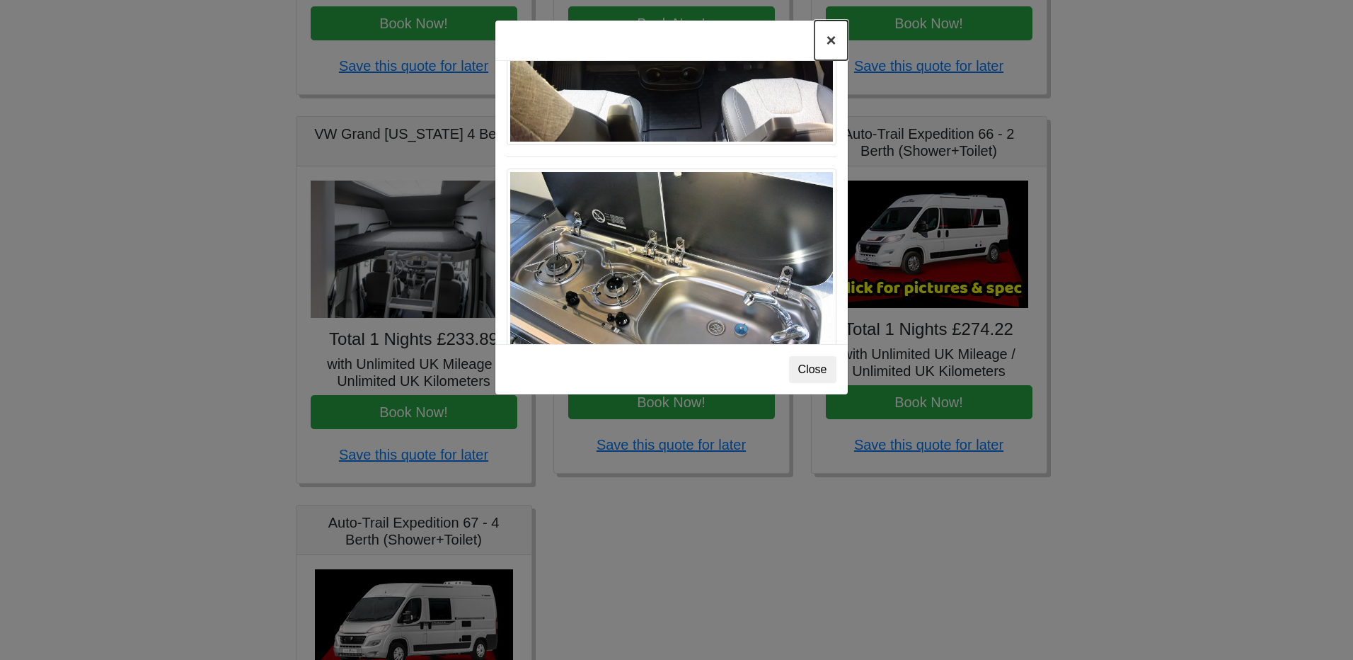
click at [832, 41] on button "×" at bounding box center [831, 41] width 33 height 40
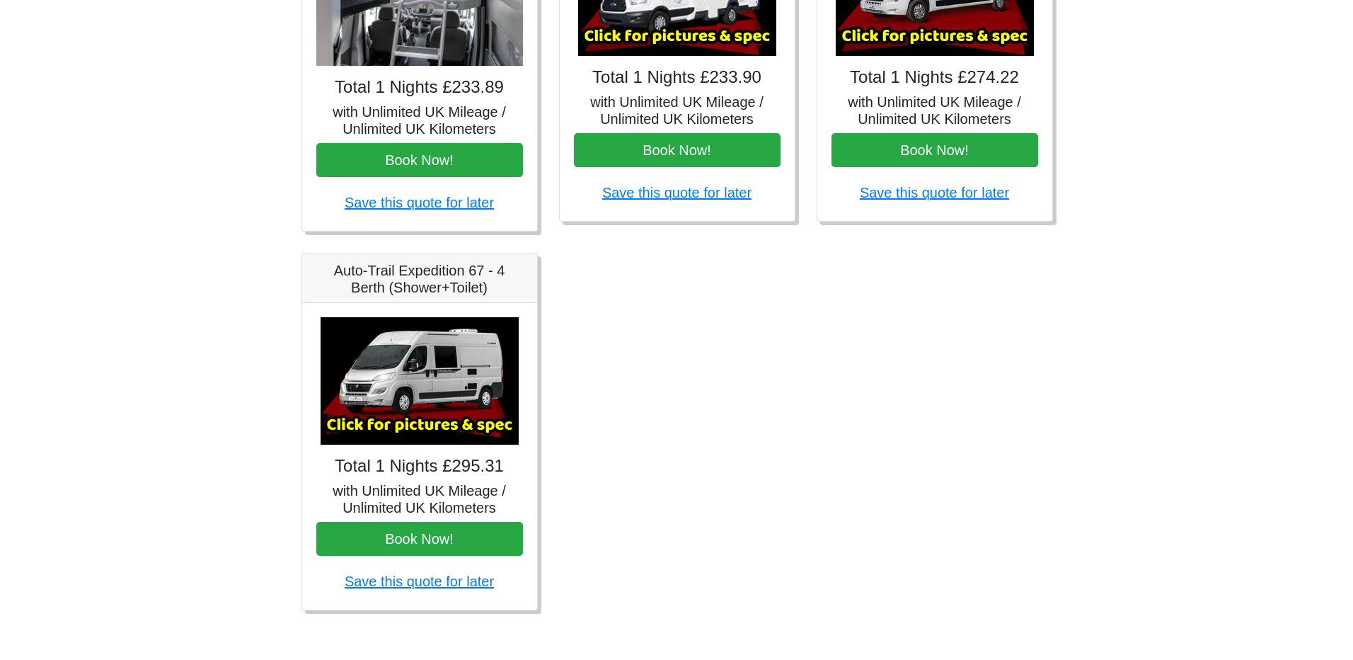
scroll to position [753, 0]
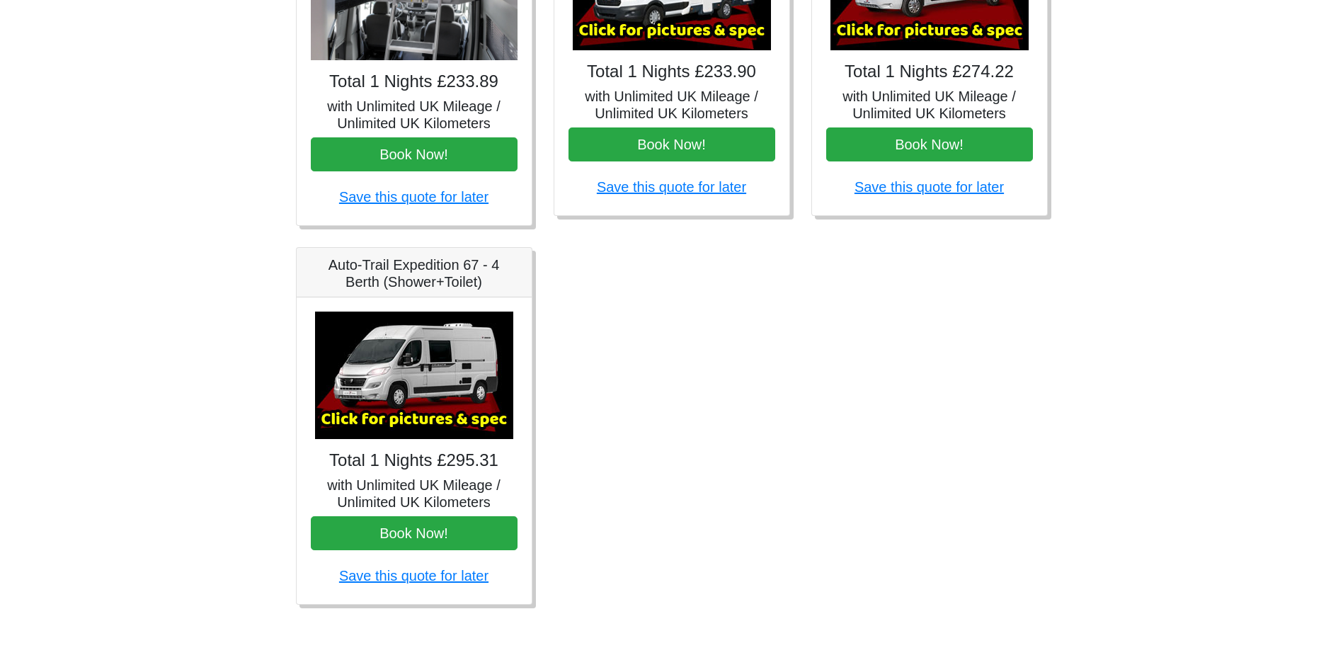
click at [413, 372] on img at bounding box center [414, 374] width 198 height 127
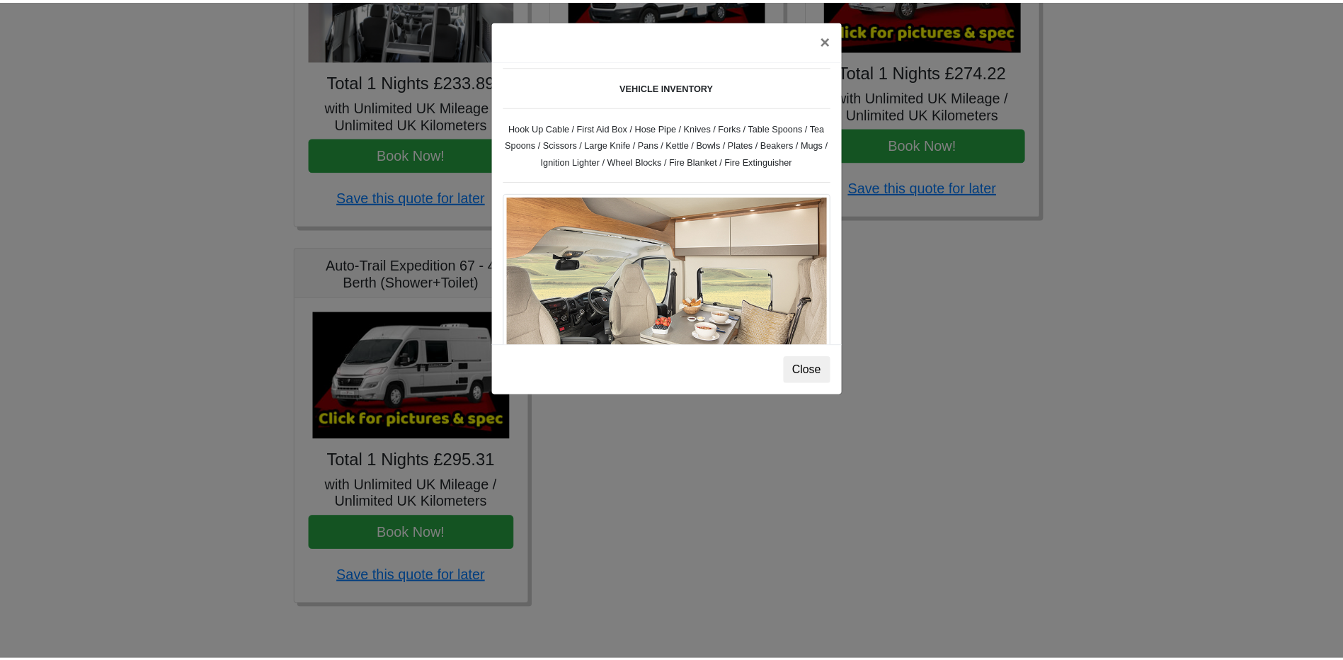
scroll to position [637, 0]
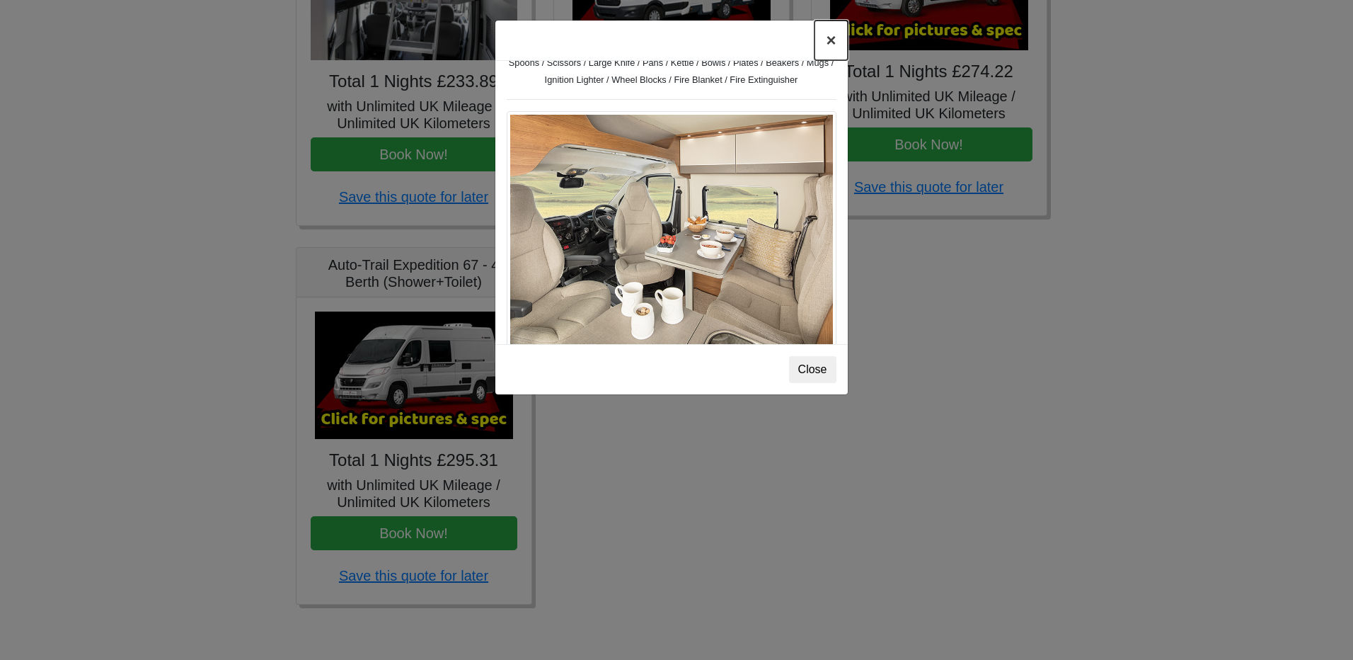
click at [832, 41] on button "×" at bounding box center [831, 41] width 33 height 40
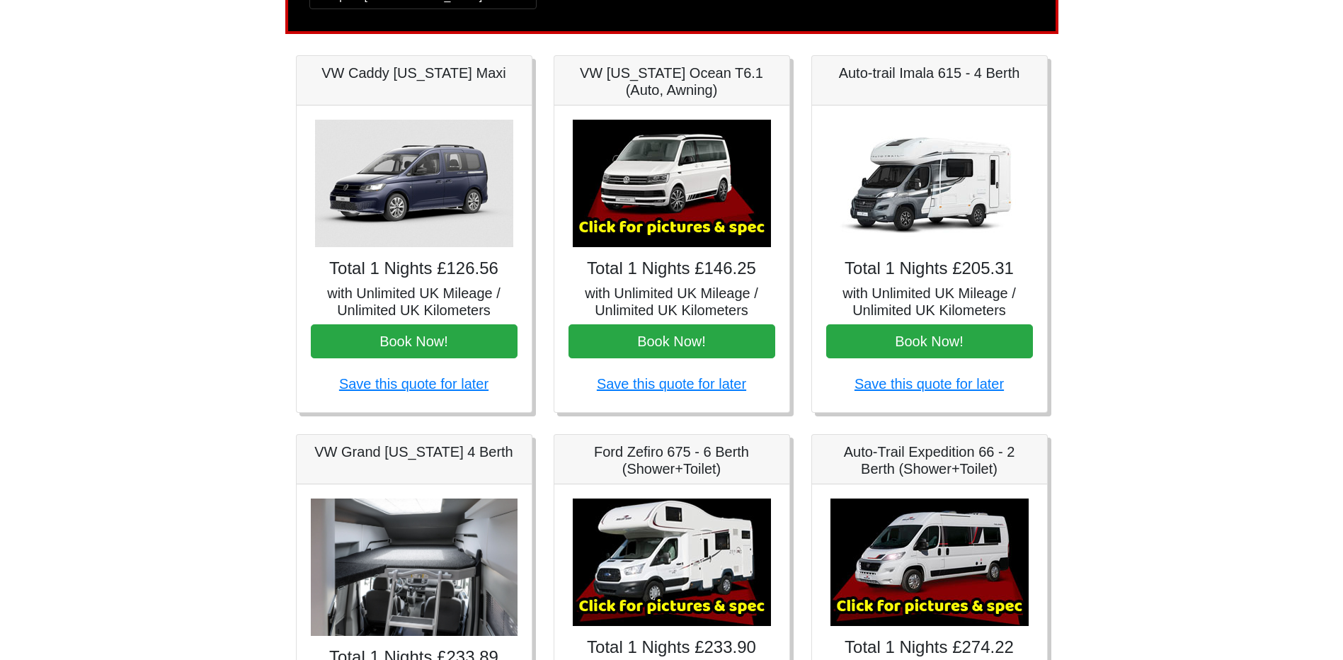
scroll to position [0, 0]
